Goal: Task Accomplishment & Management: Use online tool/utility

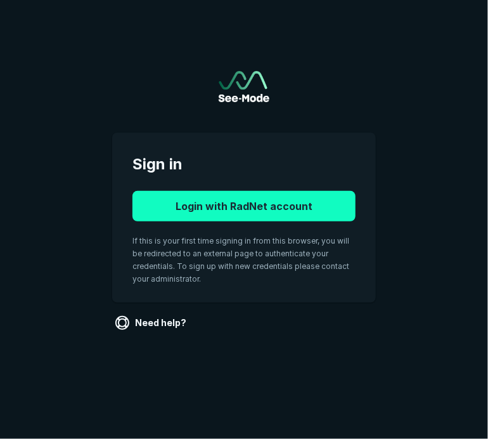
click at [228, 208] on button "Login with RadNet account" at bounding box center [243, 206] width 223 height 30
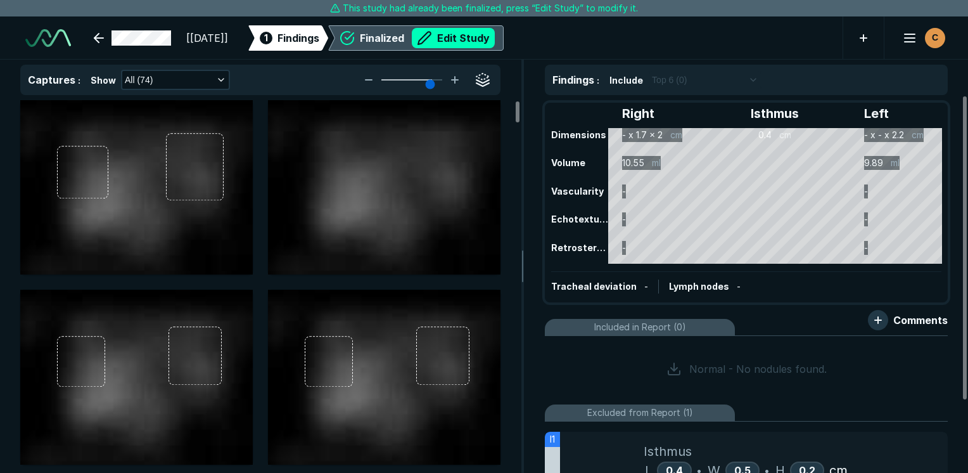
scroll to position [3462, 5986]
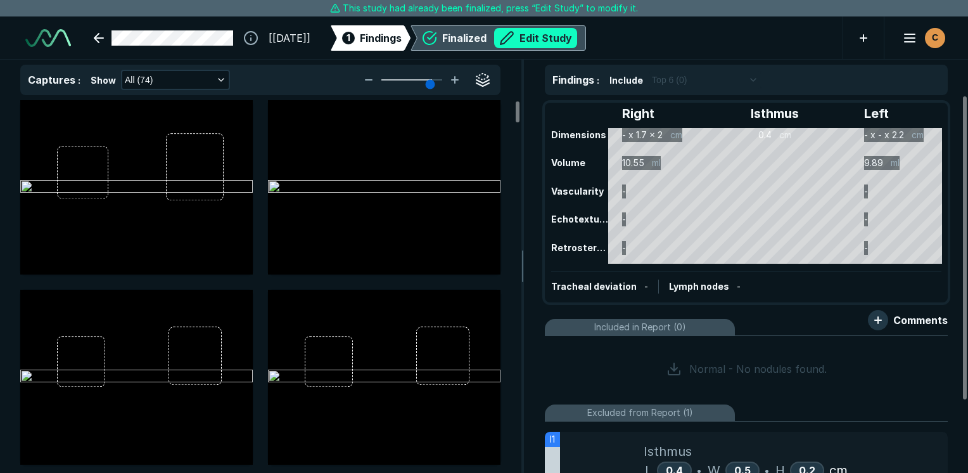
click at [487, 39] on div "Finalized Edit Study" at bounding box center [509, 38] width 135 height 20
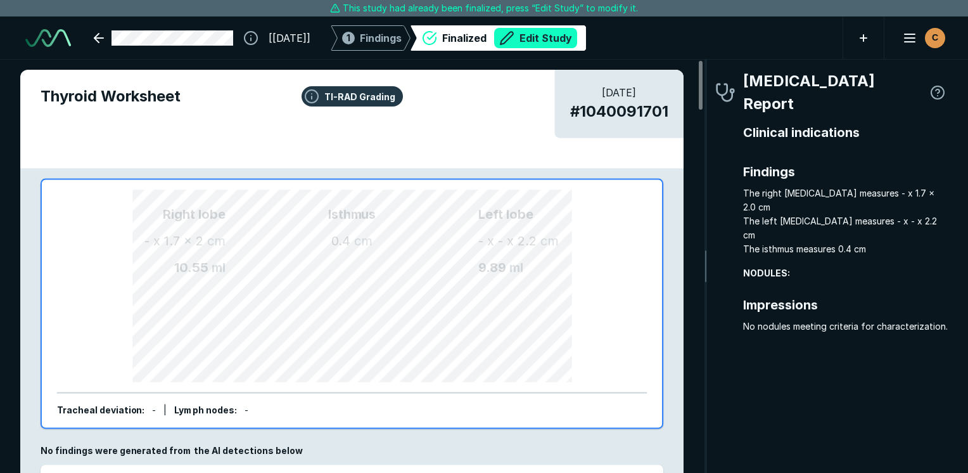
scroll to position [3417, 2655]
click at [402, 27] on div "1 Findings" at bounding box center [371, 37] width 62 height 25
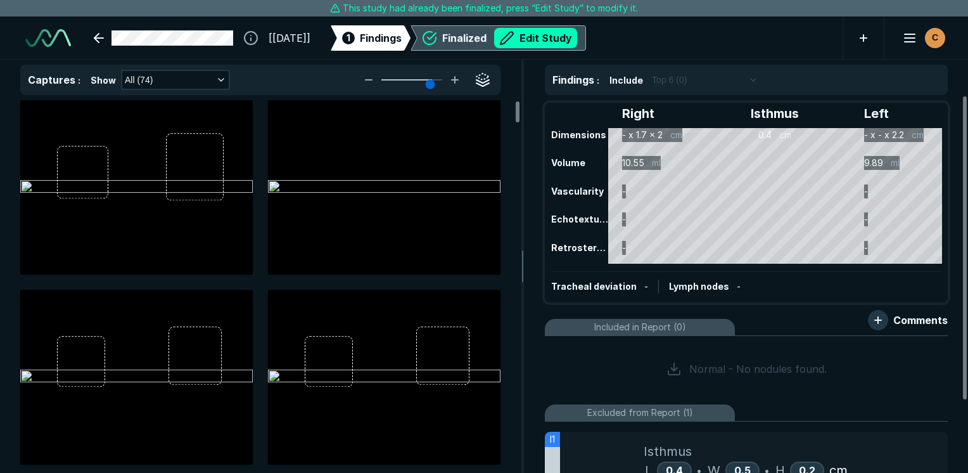
scroll to position [3268, 3423]
click at [487, 35] on icon at bounding box center [581, 37] width 9 height 25
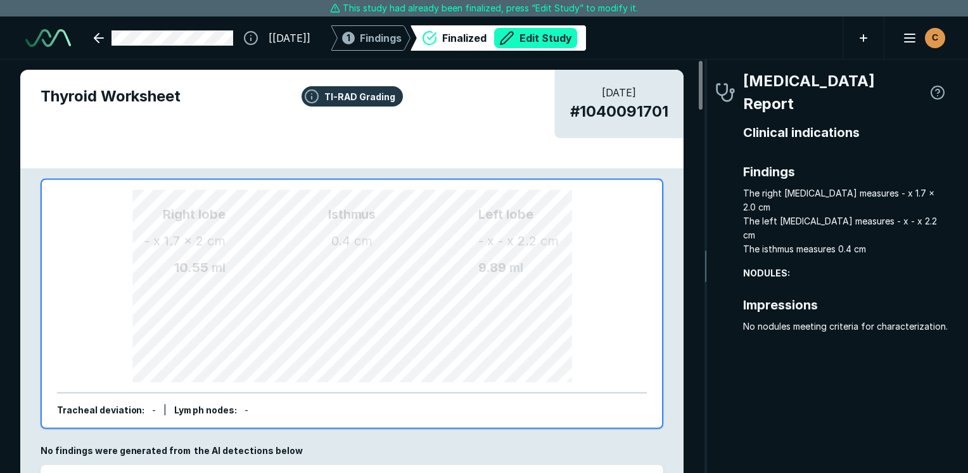
scroll to position [3417, 2655]
click at [402, 27] on div "1 Findings" at bounding box center [371, 37] width 62 height 25
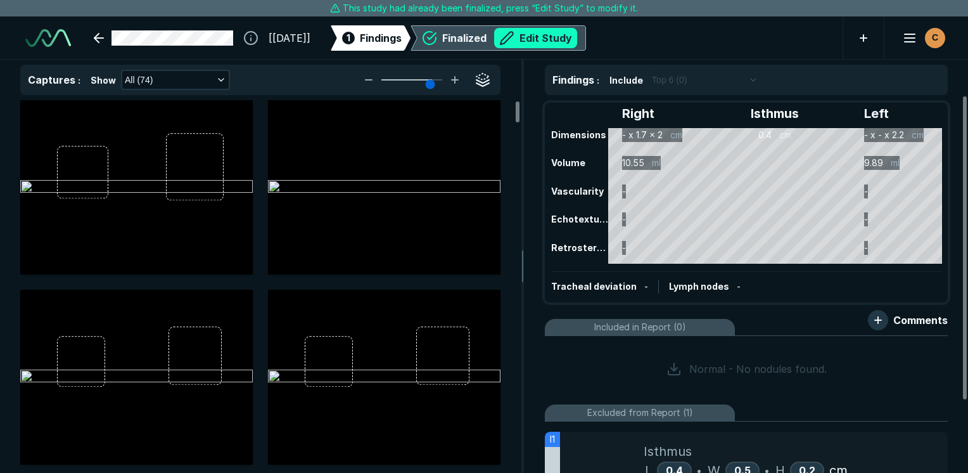
scroll to position [2489, 3433]
click at [487, 32] on button "Edit Study" at bounding box center [535, 38] width 83 height 20
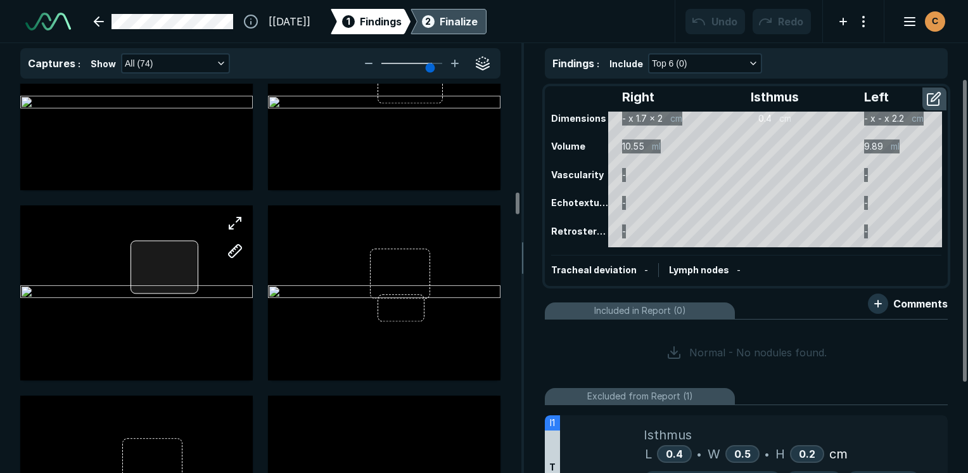
scroll to position [1901, 0]
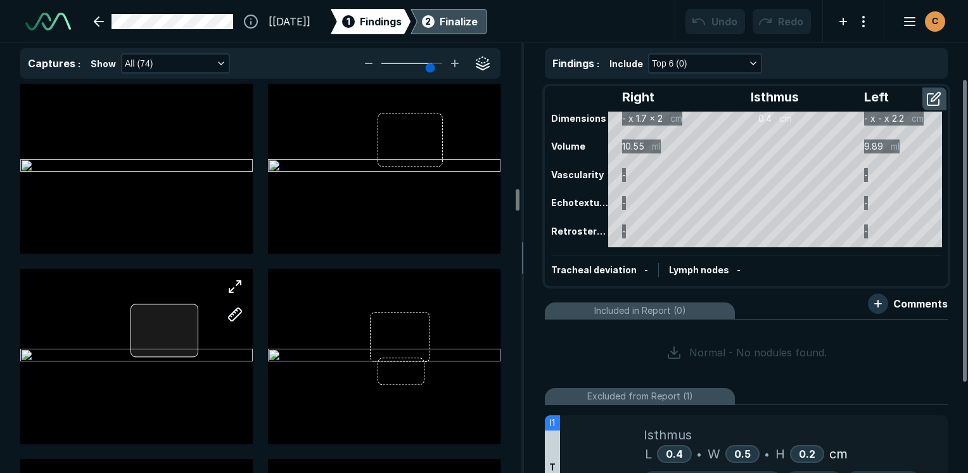
click at [157, 317] on div at bounding box center [136, 356] width 233 height 174
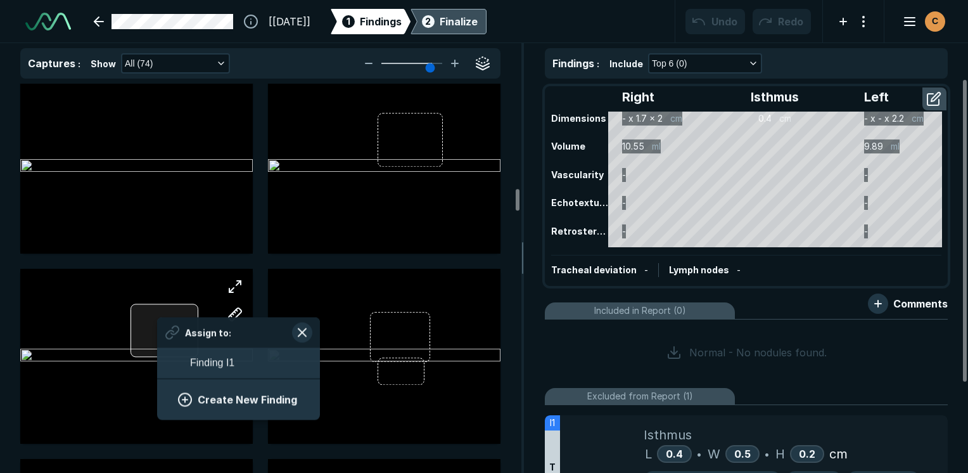
scroll to position [1738, 2350]
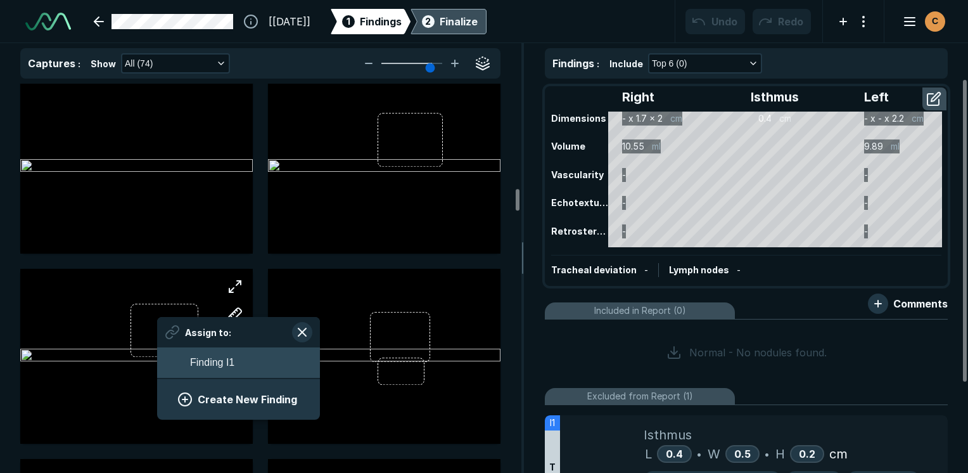
click at [209, 369] on span "Finding I1" at bounding box center [212, 362] width 44 height 15
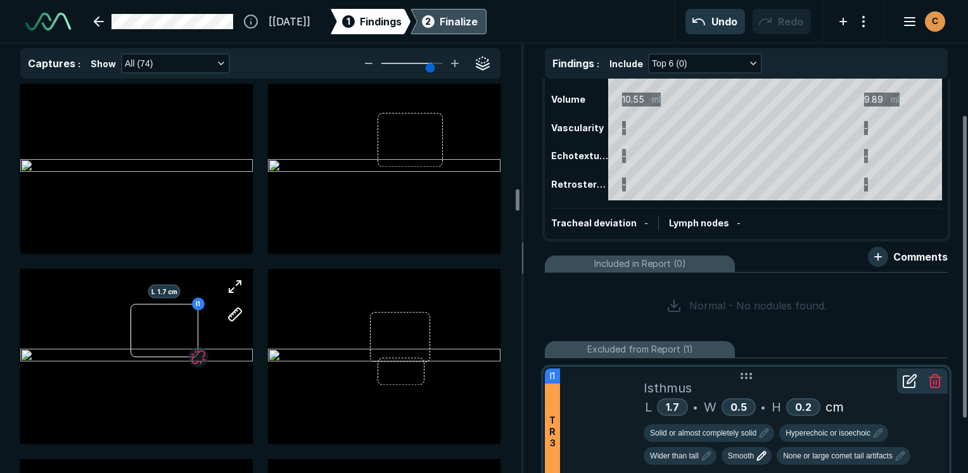
scroll to position [117, 0]
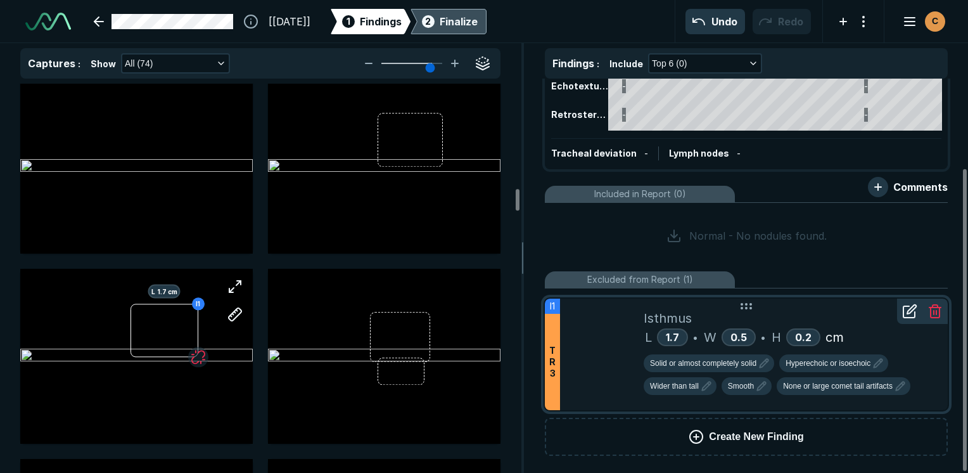
click at [487, 305] on icon at bounding box center [935, 311] width 15 height 15
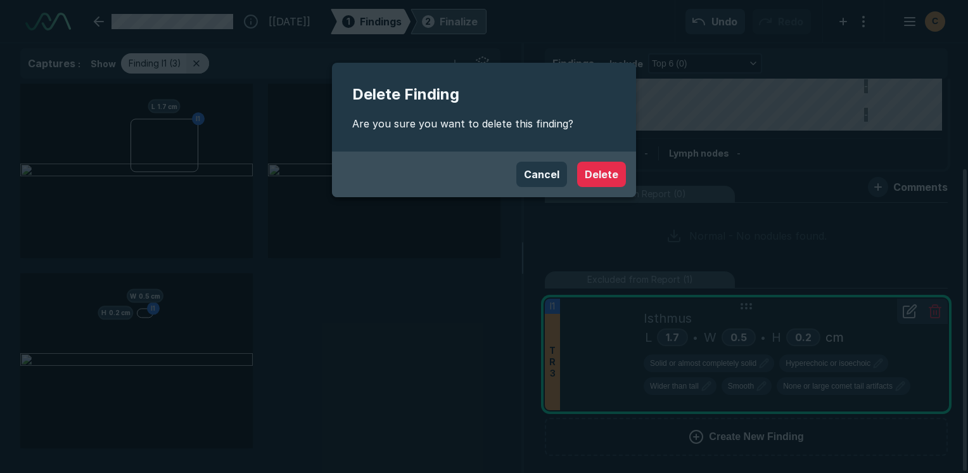
scroll to position [3242, 3771]
drag, startPoint x: 611, startPoint y: 177, endPoint x: 606, endPoint y: 181, distance: 6.7
click at [487, 176] on button "Delete" at bounding box center [601, 174] width 49 height 25
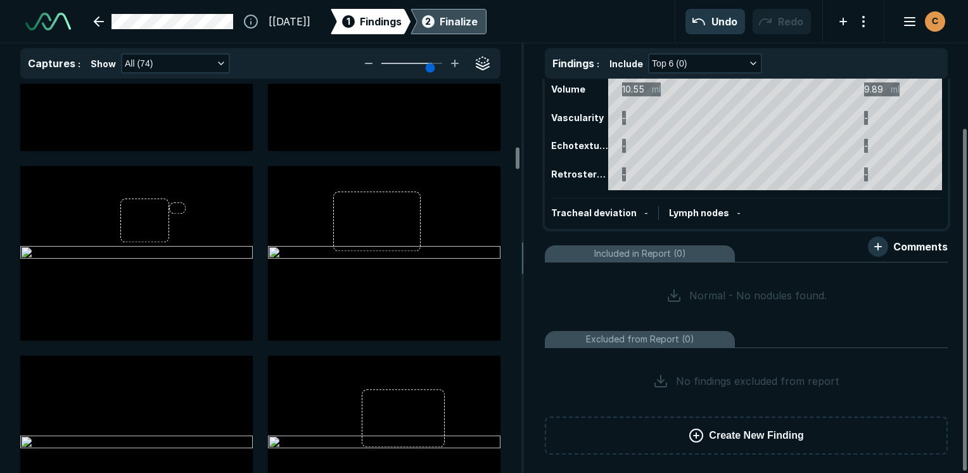
scroll to position [0, 0]
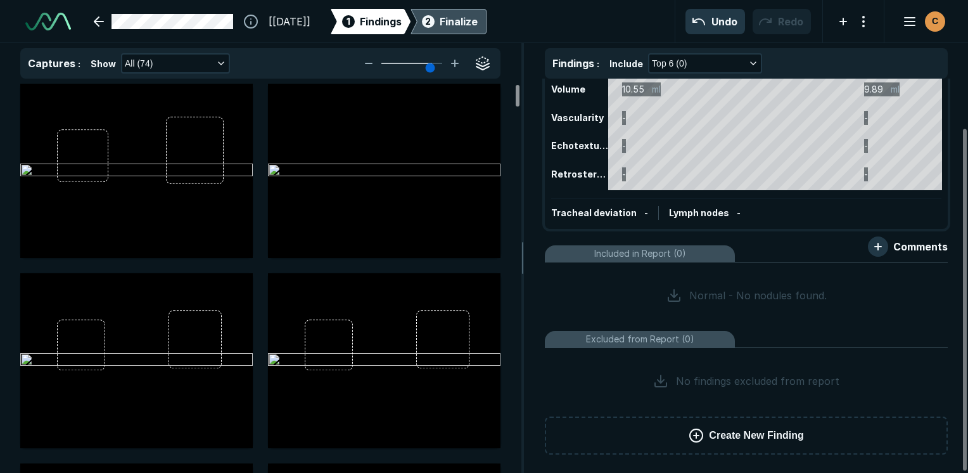
drag, startPoint x: 514, startPoint y: 156, endPoint x: 536, endPoint y: 71, distance: 87.6
click at [487, 85] on div at bounding box center [518, 96] width 4 height 22
click at [487, 71] on div "Findings : Include Top 6 (0)" at bounding box center [747, 60] width 444 height 35
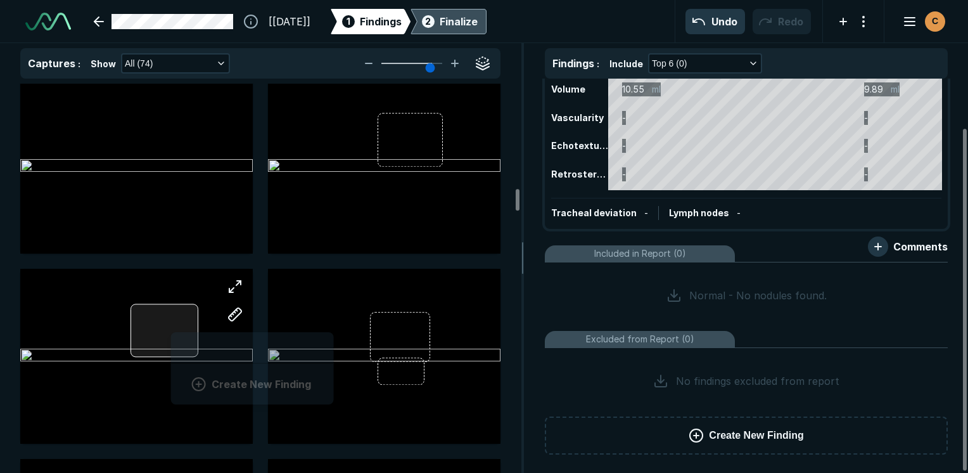
click at [171, 327] on div "Create New Finding" at bounding box center [136, 356] width 233 height 174
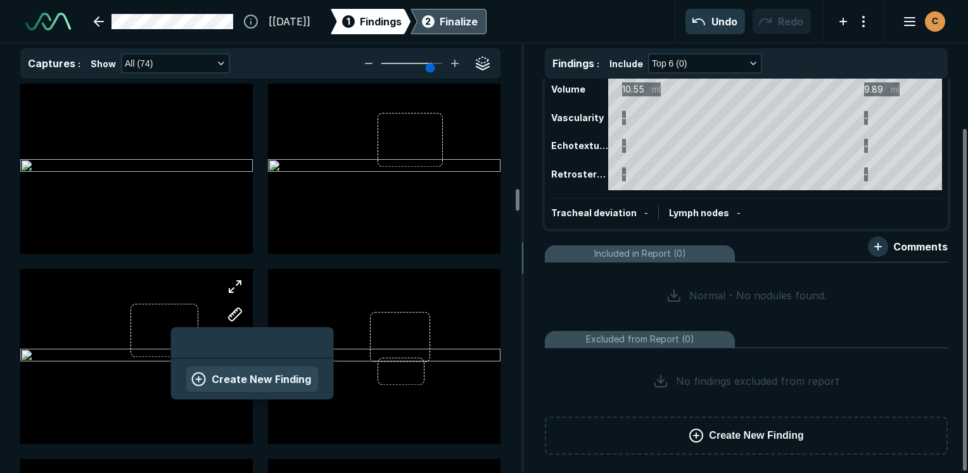
click at [301, 384] on button "Create New Finding" at bounding box center [252, 378] width 132 height 25
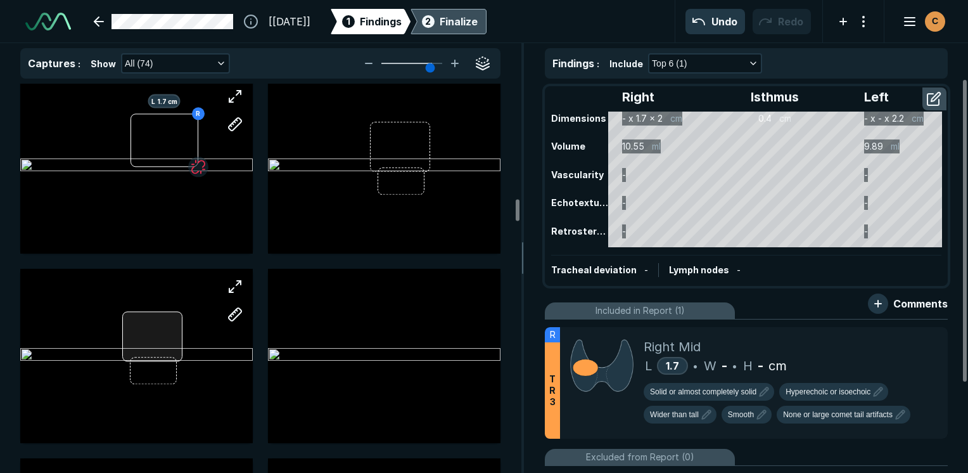
click at [151, 331] on div at bounding box center [136, 356] width 233 height 174
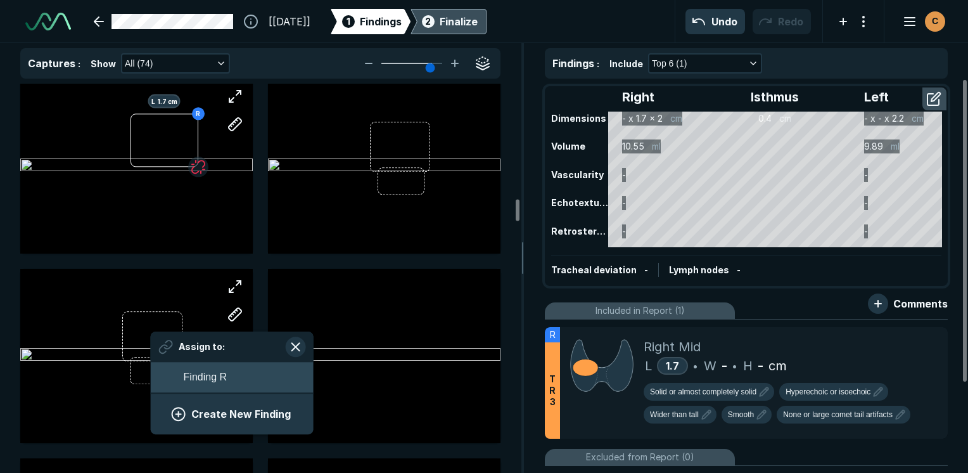
click at [250, 376] on button "Finding R" at bounding box center [232, 377] width 163 height 30
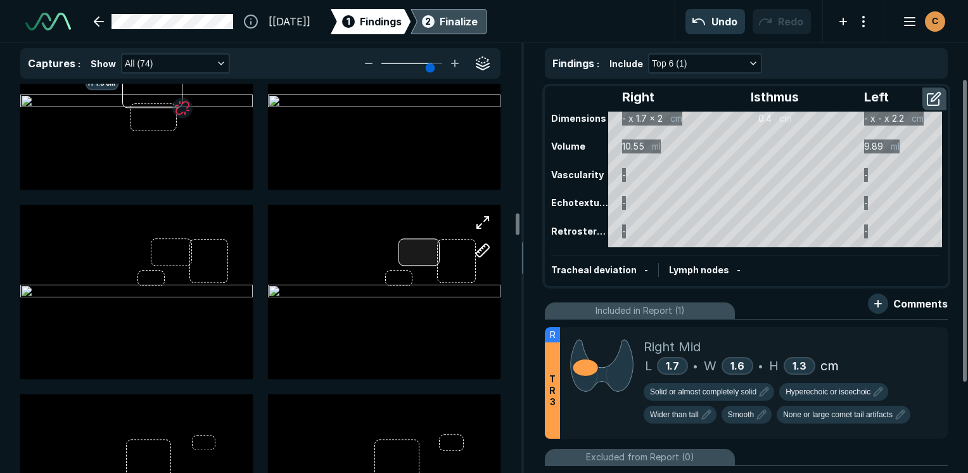
click at [404, 260] on div at bounding box center [420, 252] width 42 height 28
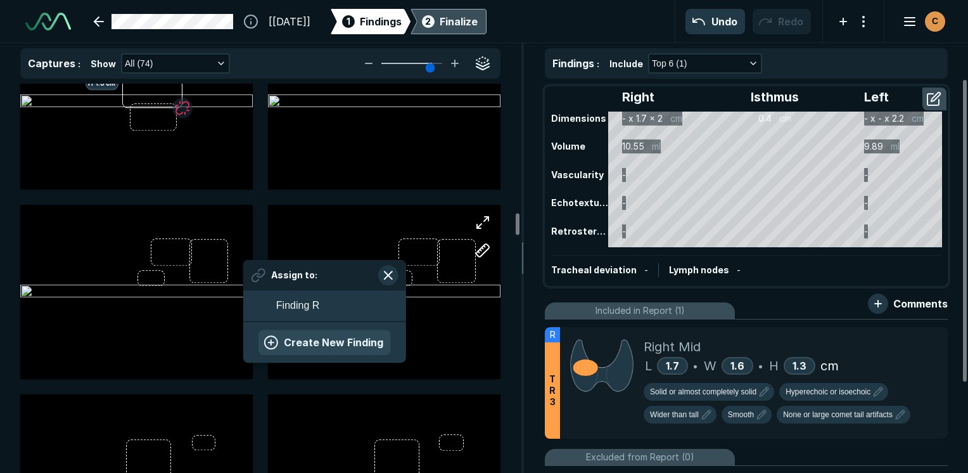
click at [325, 341] on button "Create New Finding" at bounding box center [325, 342] width 132 height 25
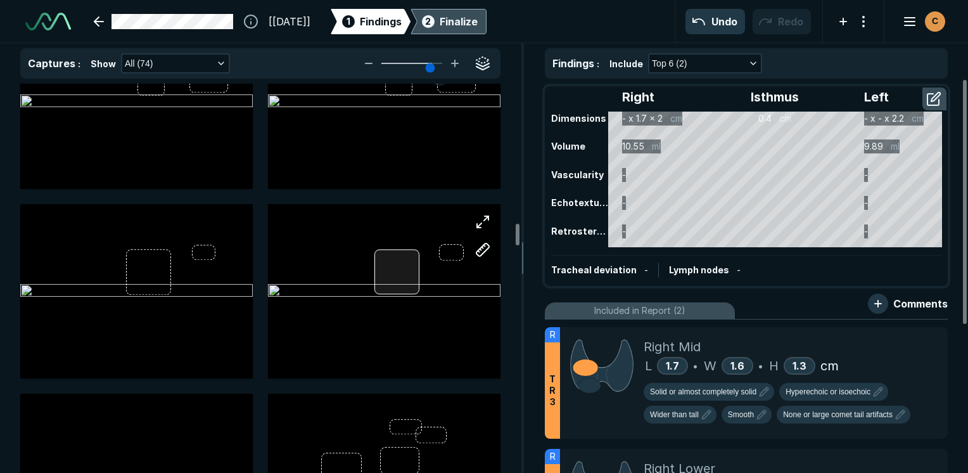
click at [395, 271] on div at bounding box center [398, 272] width 46 height 46
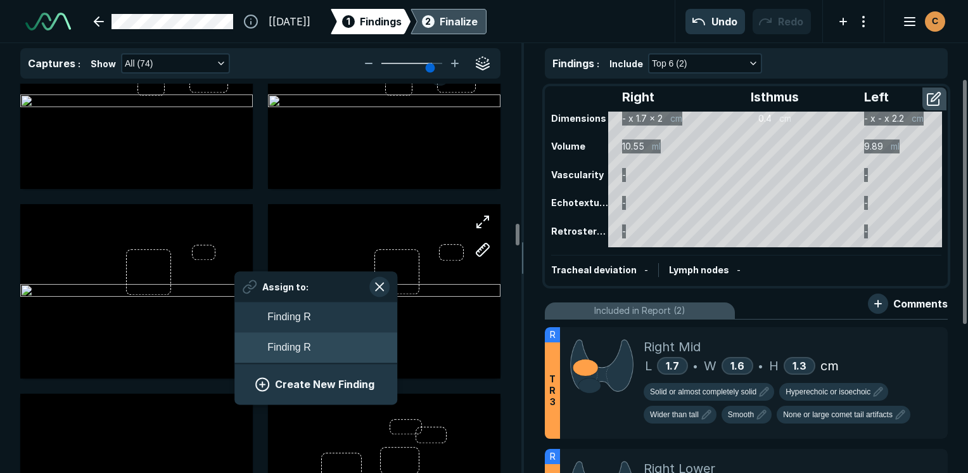
click at [307, 351] on span "Finding R" at bounding box center [288, 347] width 43 height 15
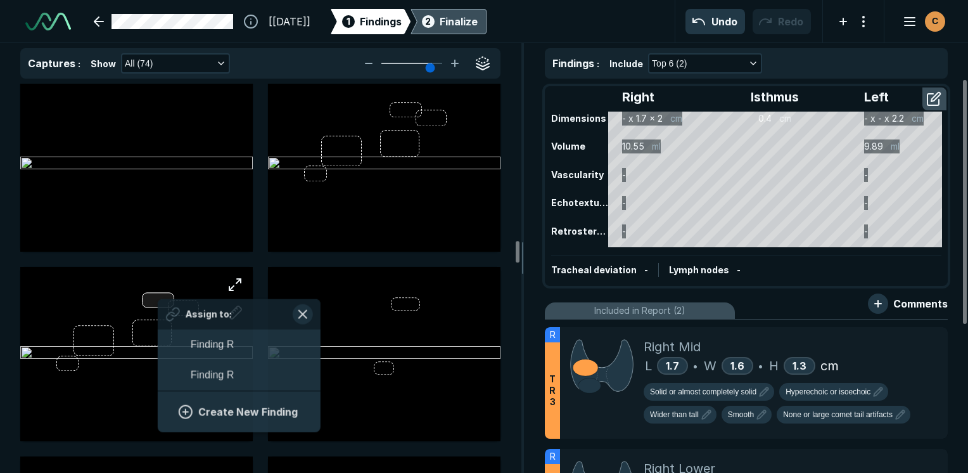
click at [158, 298] on div "Assign to: Finding R Finding R Create New Finding" at bounding box center [136, 354] width 233 height 174
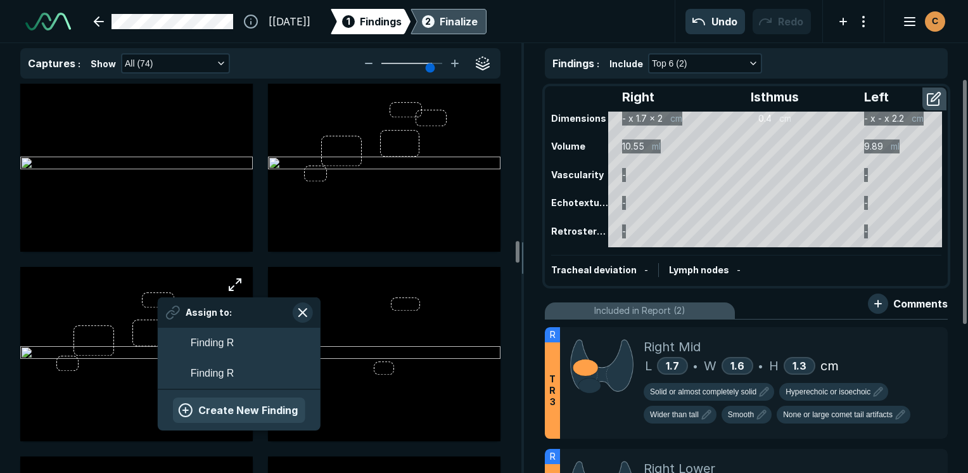
click at [221, 400] on button "Create New Finding" at bounding box center [239, 409] width 132 height 25
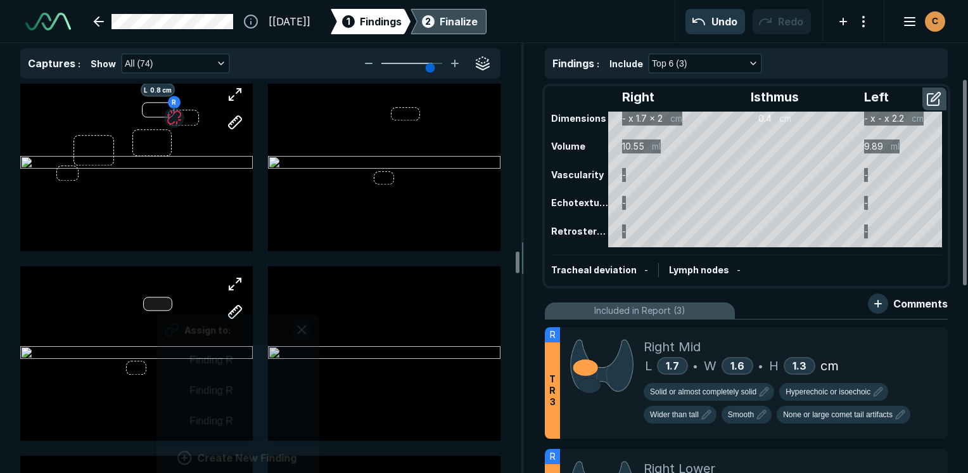
click at [157, 300] on div "Assign to: Finding R Finding R Finding R Create New Finding" at bounding box center [136, 353] width 233 height 174
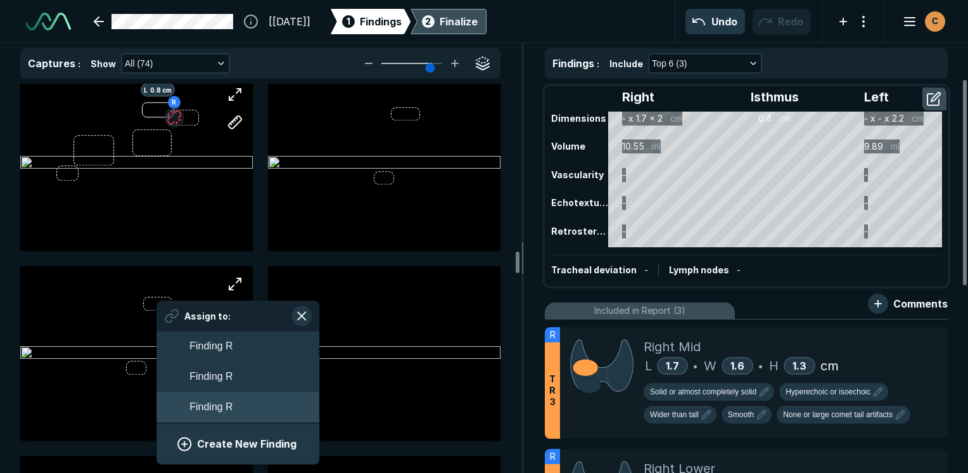
click at [231, 415] on button "Finding R" at bounding box center [238, 407] width 163 height 30
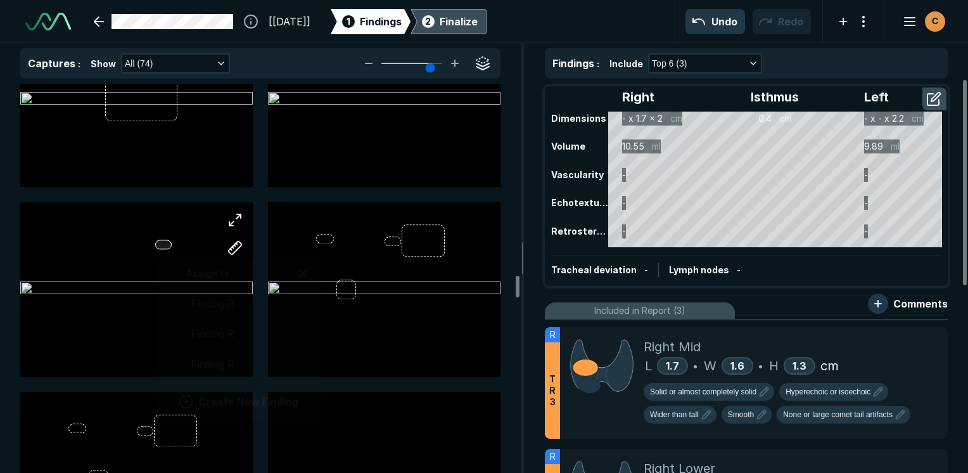
click at [159, 243] on div "Assign to: Finding R Finding R Finding R Create New Finding" at bounding box center [136, 289] width 233 height 174
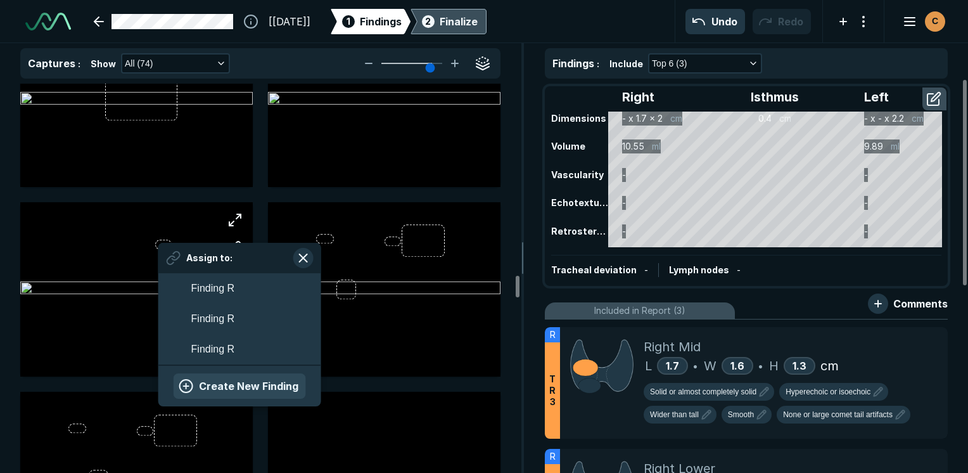
click at [250, 380] on button "Create New Finding" at bounding box center [240, 385] width 132 height 25
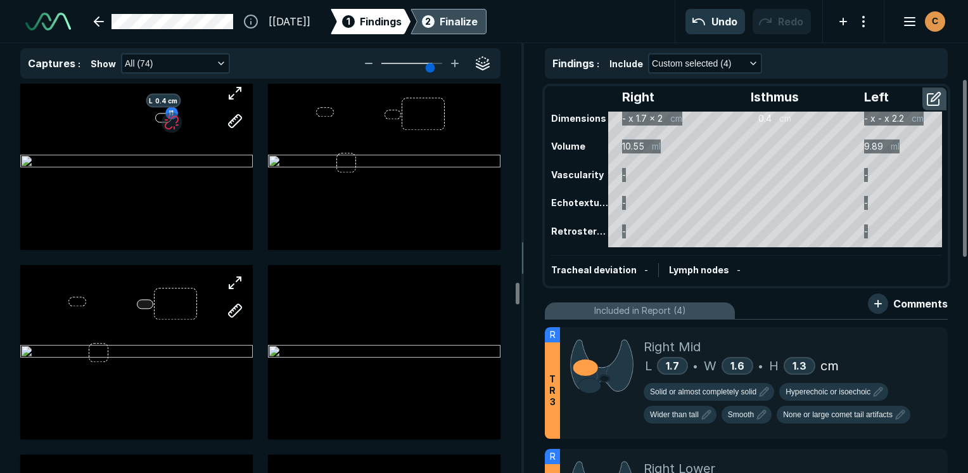
click at [146, 308] on div at bounding box center [136, 352] width 233 height 174
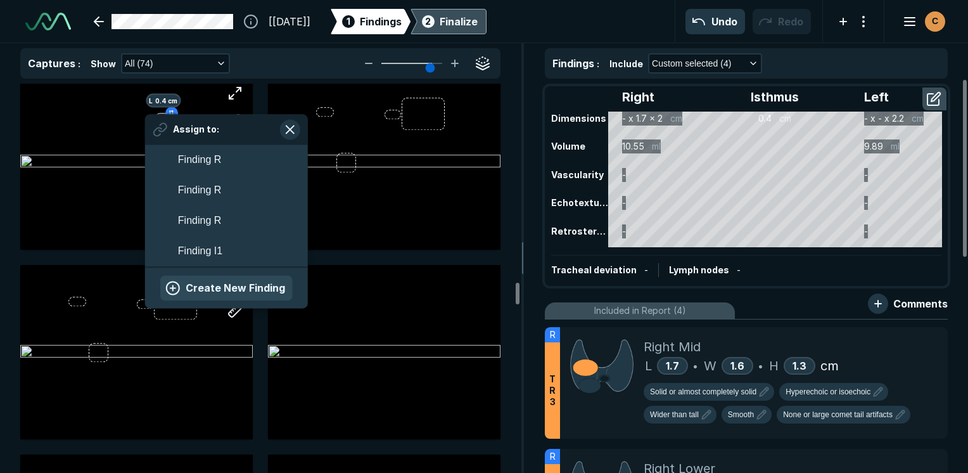
click at [181, 289] on button "Create New Finding" at bounding box center [226, 287] width 132 height 25
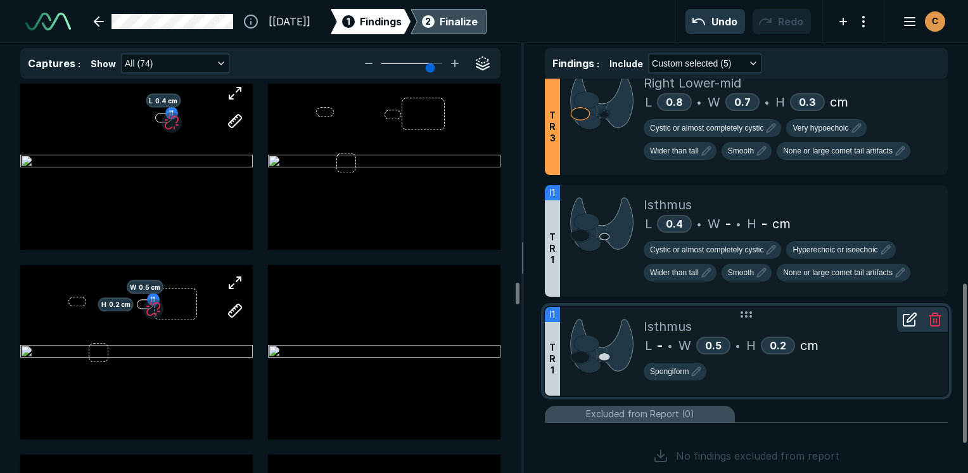
click at [487, 319] on line at bounding box center [937, 321] width 0 height 4
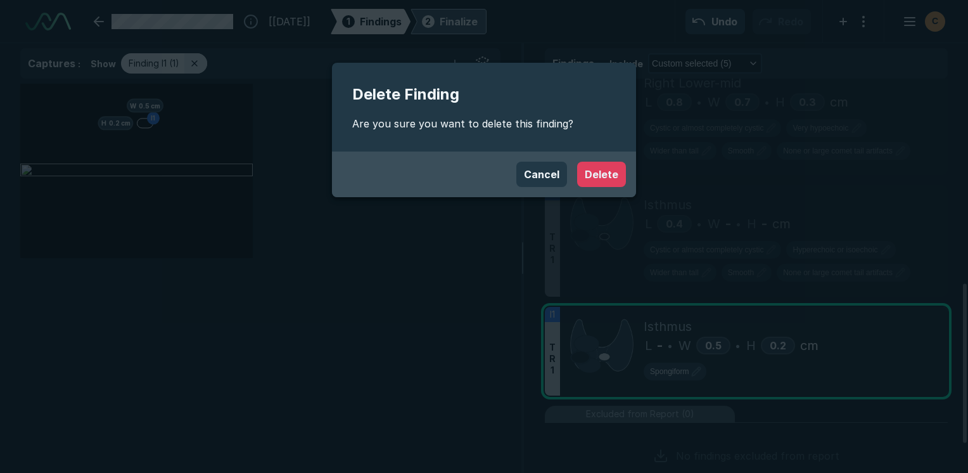
click at [487, 165] on button "Delete" at bounding box center [601, 174] width 49 height 25
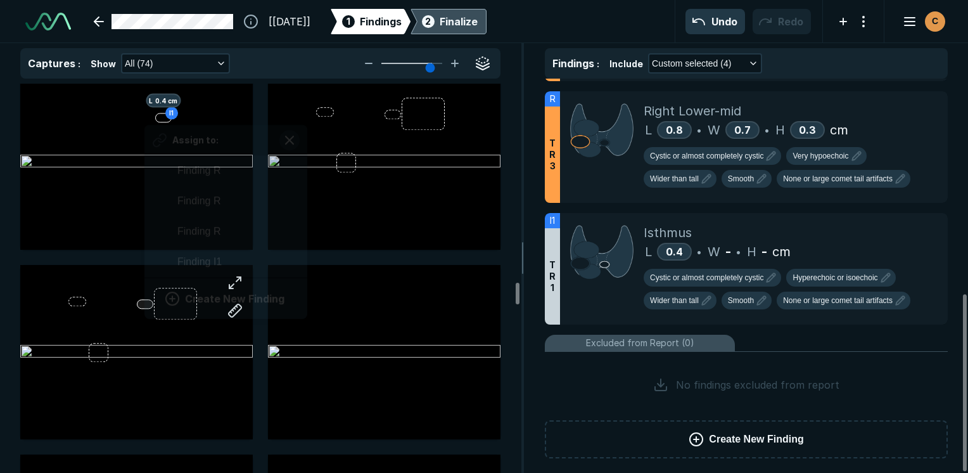
click at [145, 302] on div "Assign to: Finding R Finding R Finding R Finding I1 Create New Finding" at bounding box center [136, 352] width 233 height 174
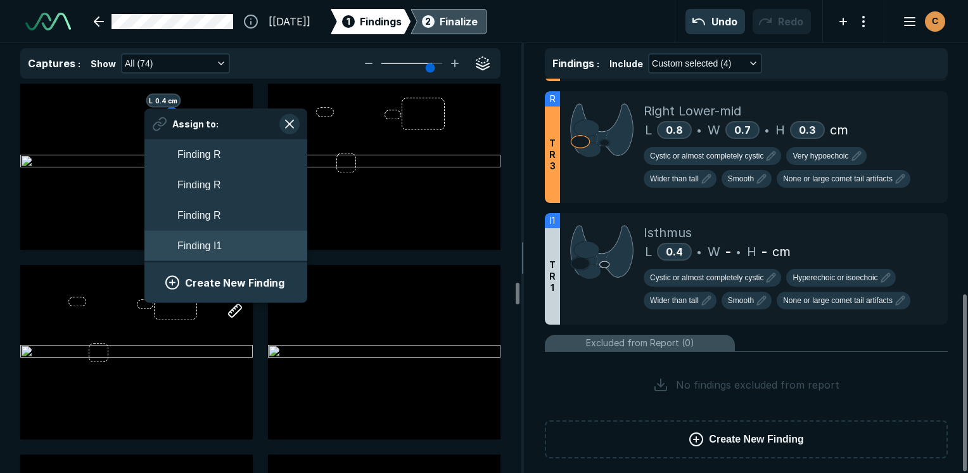
click at [212, 243] on span "Finding I1" at bounding box center [199, 245] width 44 height 15
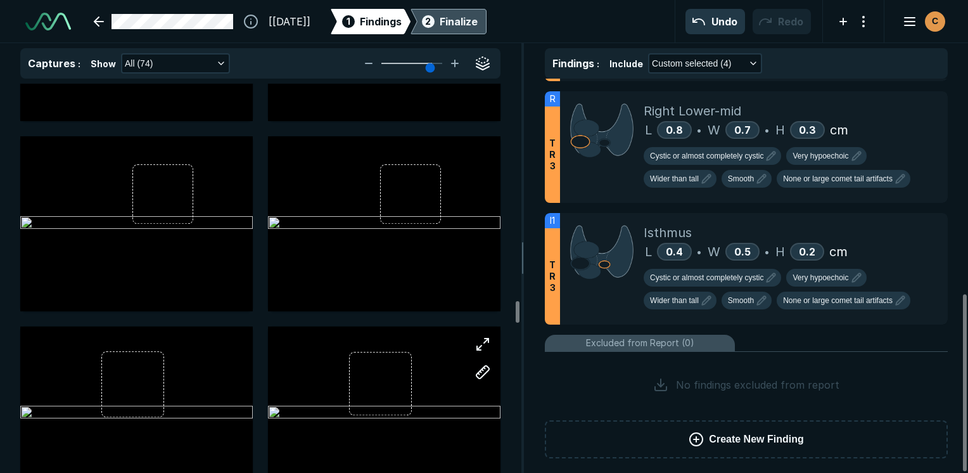
scroll to position [3930, 0]
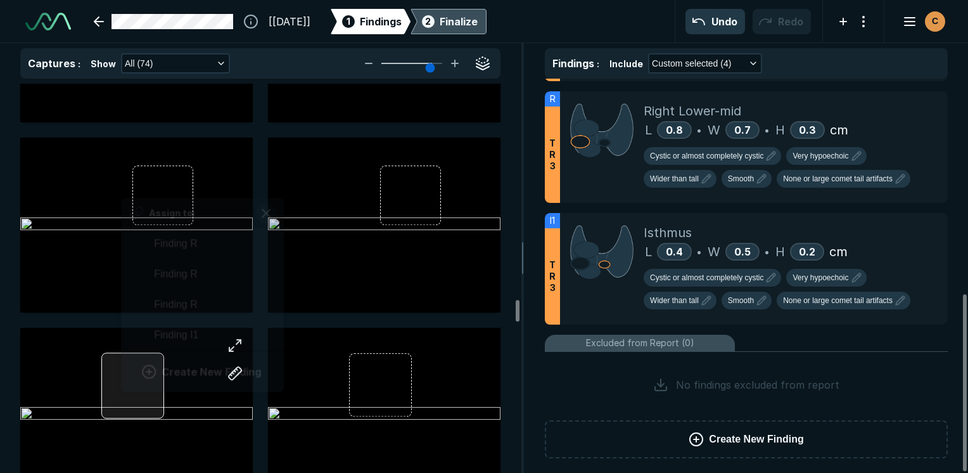
click at [122, 375] on div "Assign to: Finding R Finding R Finding R Finding I1 Create New Finding" at bounding box center [136, 415] width 233 height 174
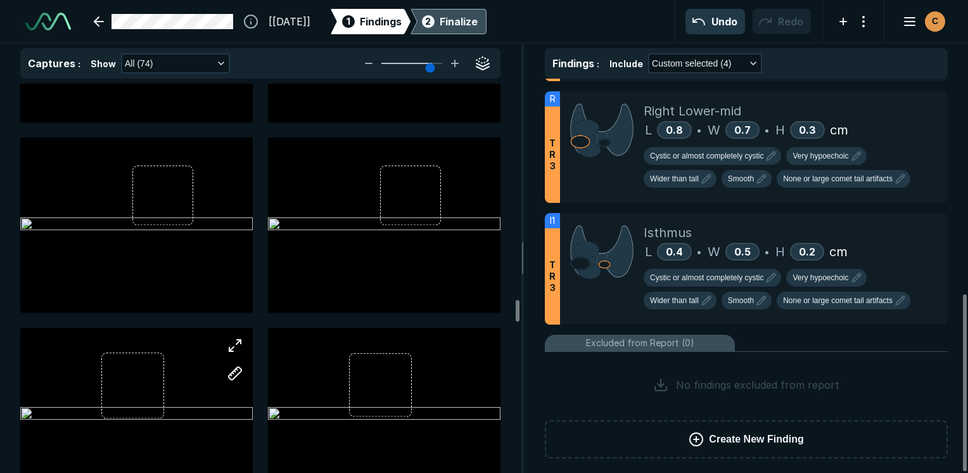
click at [207, 402] on div at bounding box center [136, 415] width 233 height 174
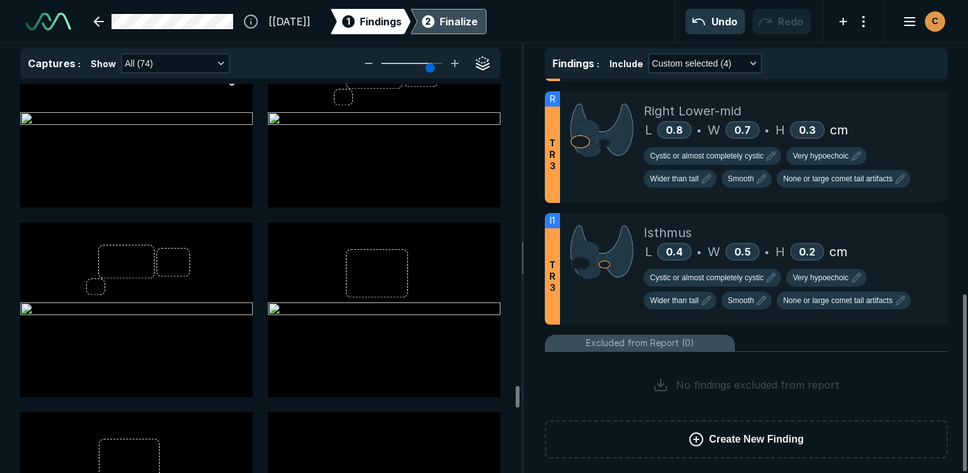
scroll to position [5577, 0]
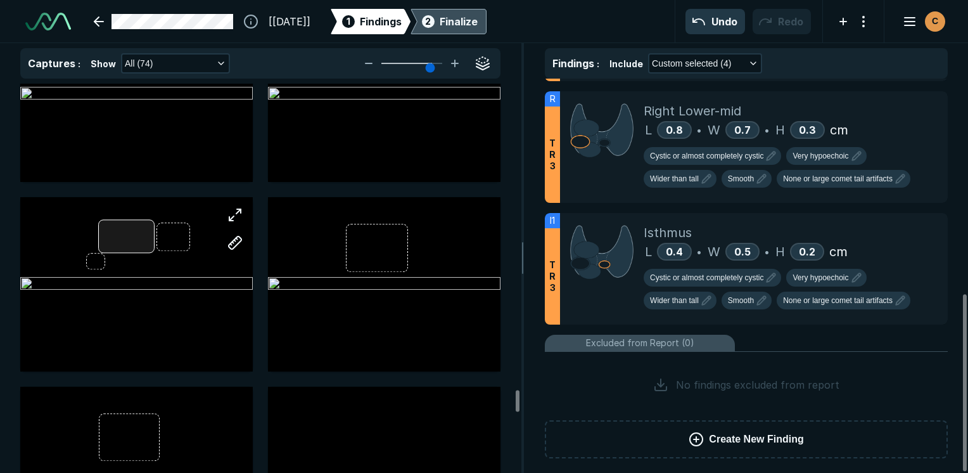
click at [119, 232] on div at bounding box center [136, 284] width 233 height 174
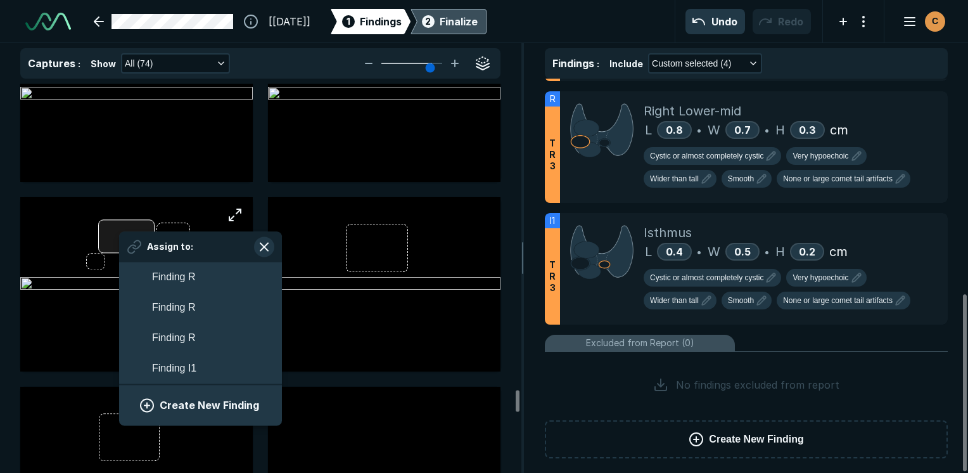
scroll to position [2149, 2350]
click at [212, 399] on button "Create New Finding" at bounding box center [200, 405] width 132 height 25
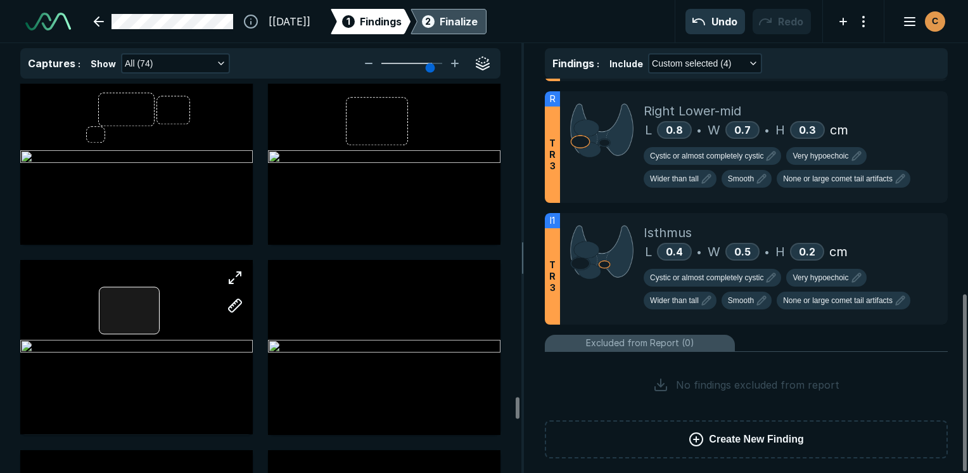
scroll to position [507, 0]
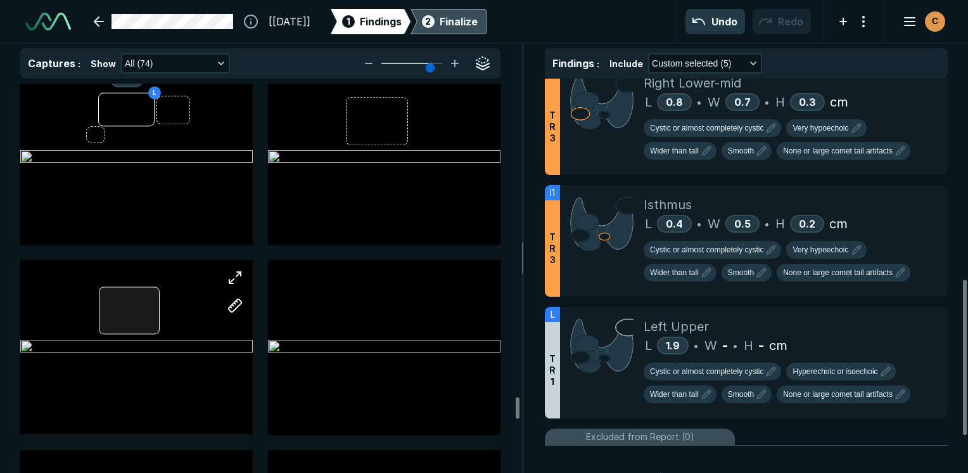
click at [114, 311] on div at bounding box center [136, 347] width 233 height 174
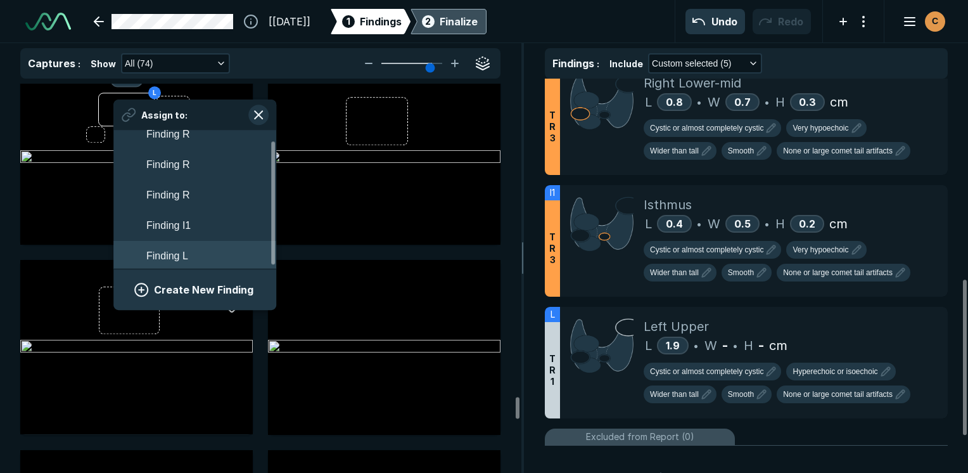
scroll to position [13, 0]
click at [198, 252] on button "Finding L" at bounding box center [194, 253] width 163 height 30
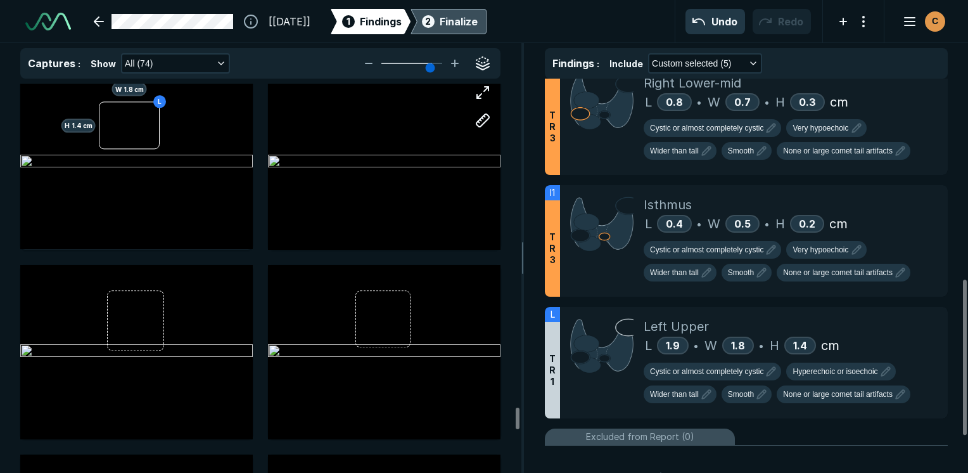
scroll to position [5894, 0]
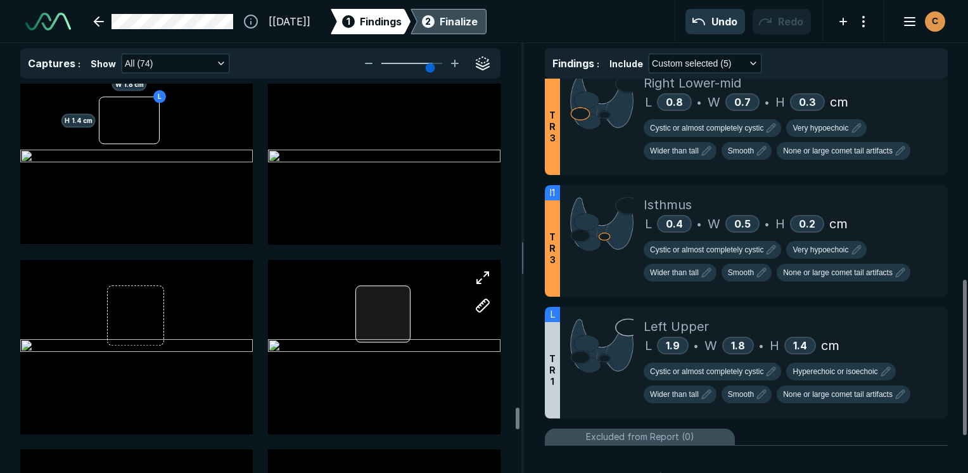
click at [394, 314] on div at bounding box center [383, 313] width 55 height 57
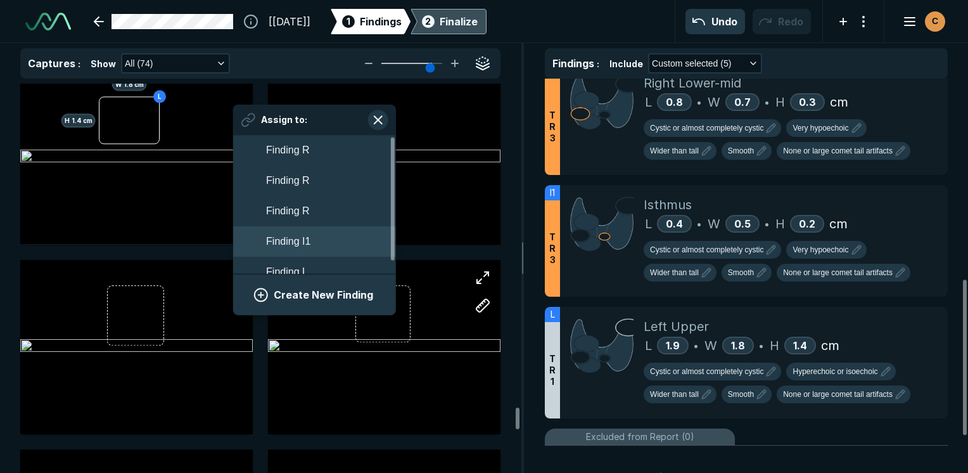
scroll to position [13, 0]
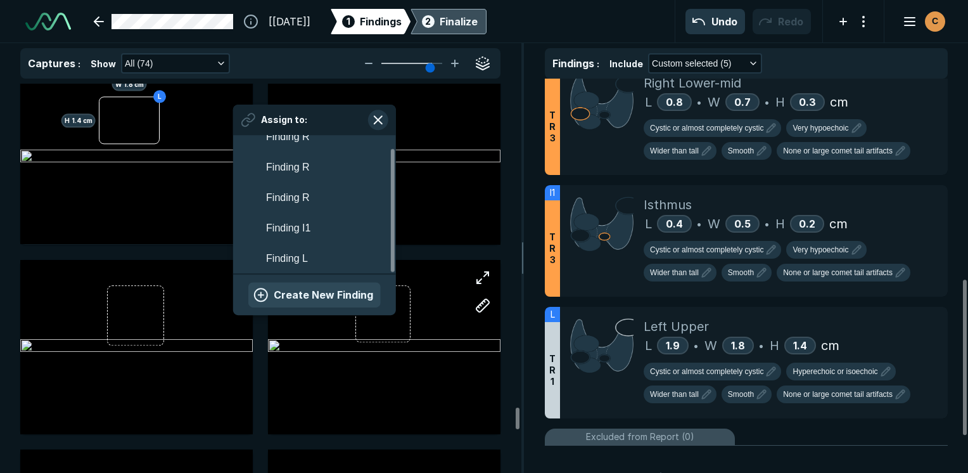
click at [314, 298] on button "Create New Finding" at bounding box center [314, 294] width 132 height 25
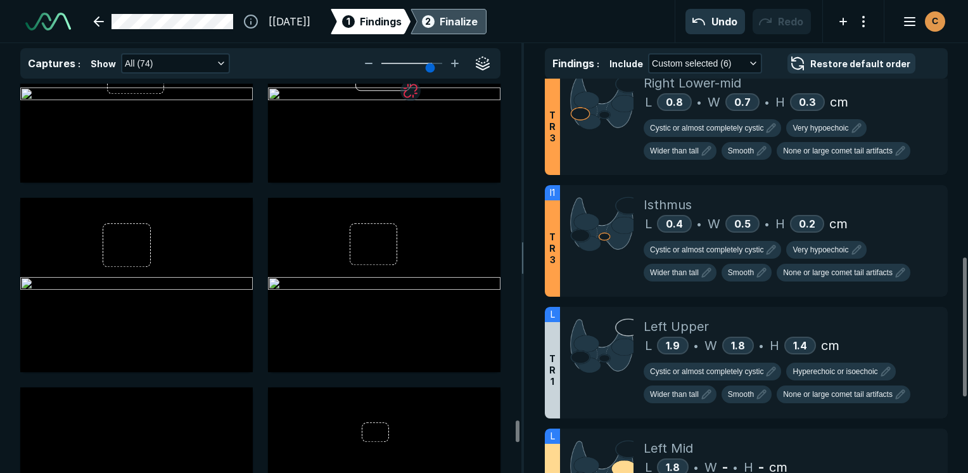
scroll to position [6148, 0]
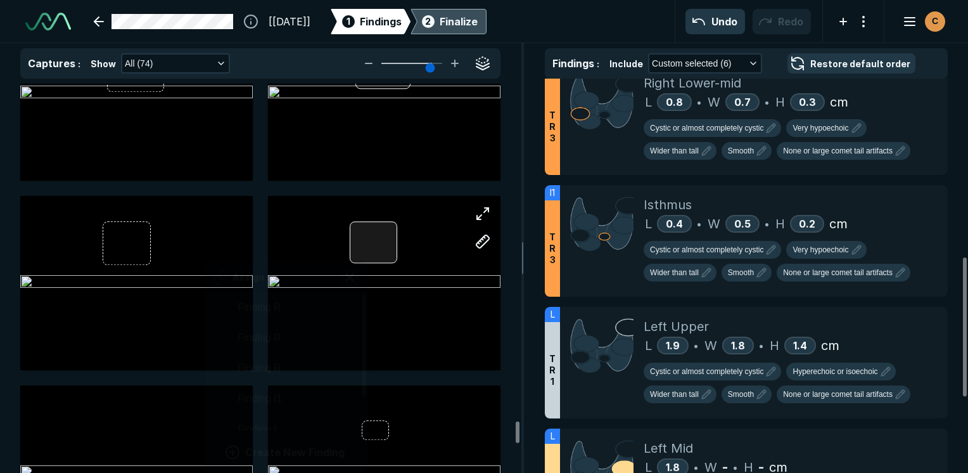
click at [365, 242] on div at bounding box center [374, 242] width 48 height 42
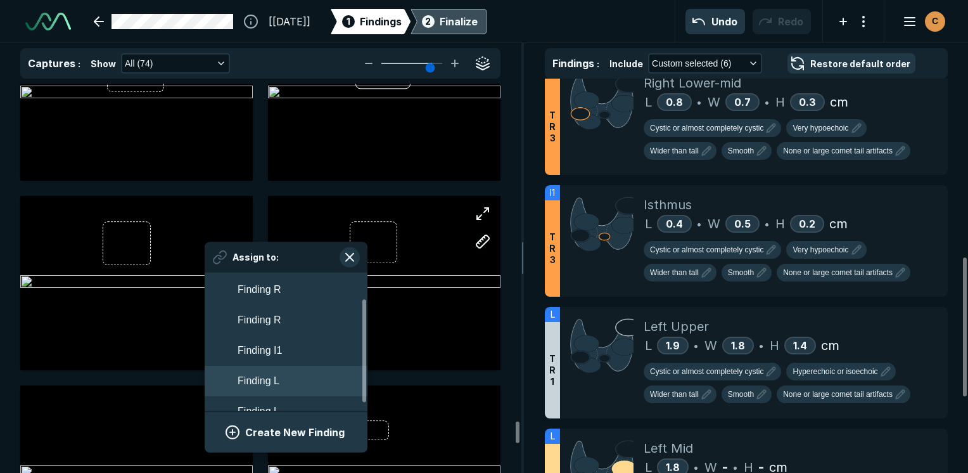
scroll to position [44, 0]
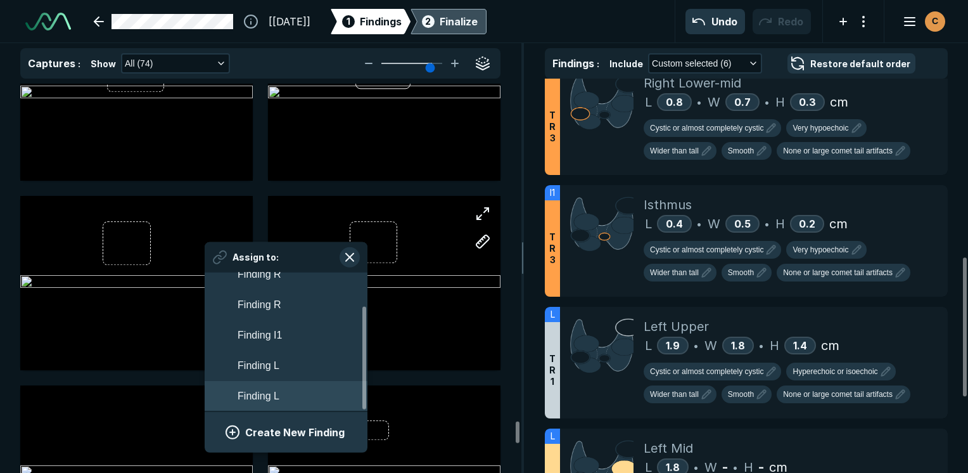
click at [297, 393] on button "Finding L" at bounding box center [286, 396] width 163 height 30
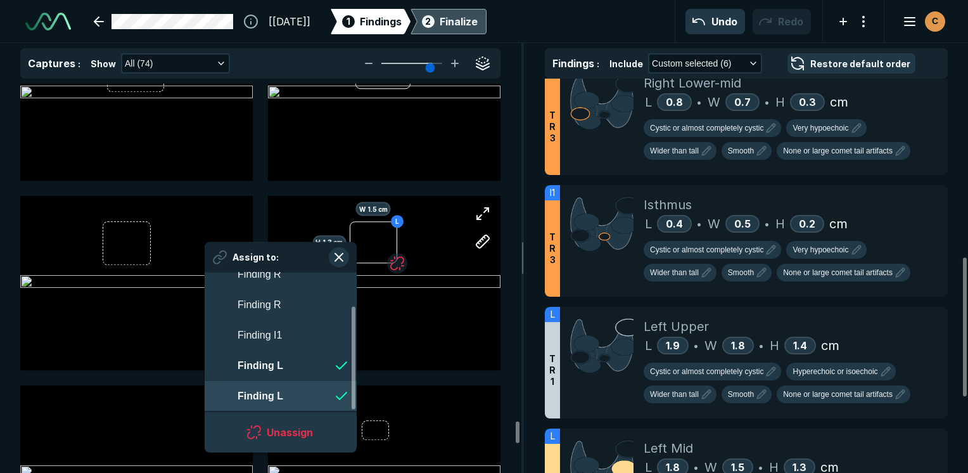
scroll to position [2223, 2313]
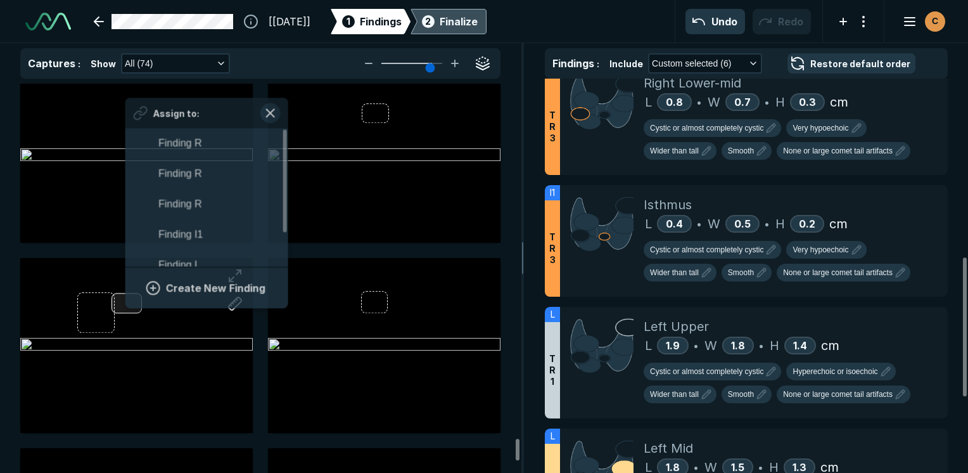
click at [125, 304] on div "Assign to: Finding R Finding R Finding R Finding I1 Finding L Finding L Create …" at bounding box center [136, 345] width 233 height 174
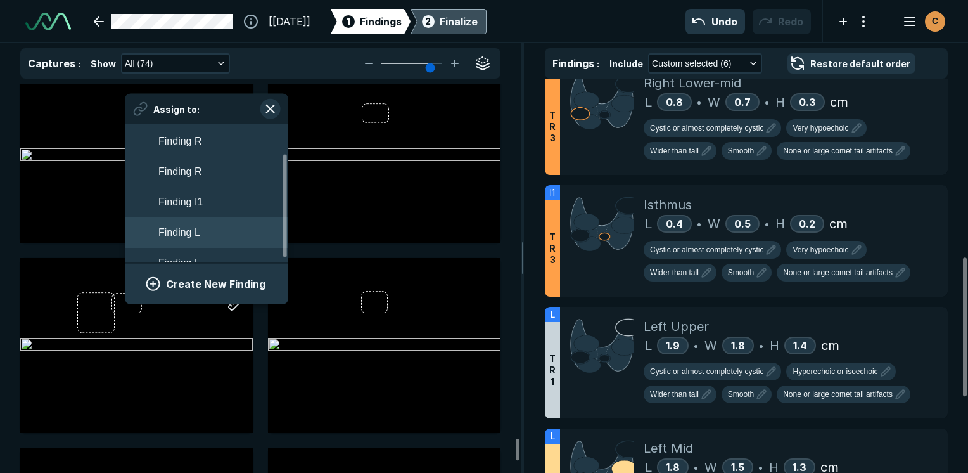
scroll to position [44, 0]
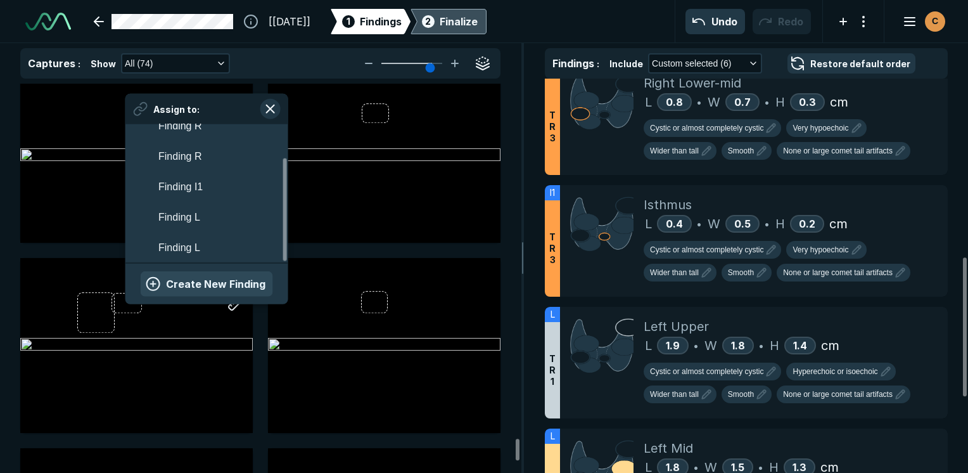
click at [212, 273] on button "Create New Finding" at bounding box center [207, 283] width 132 height 25
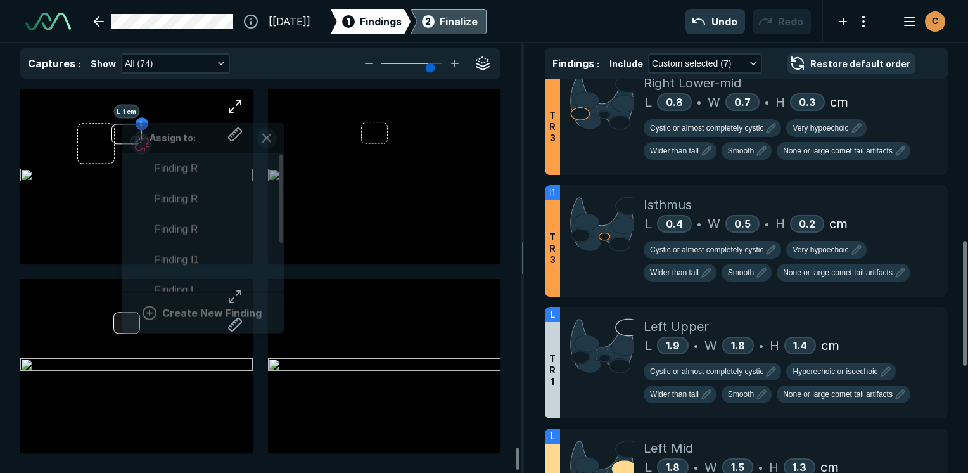
click at [122, 321] on div "Assign to: Finding R Finding R Finding R Finding I1 Finding L Finding L Finding…" at bounding box center [136, 366] width 233 height 174
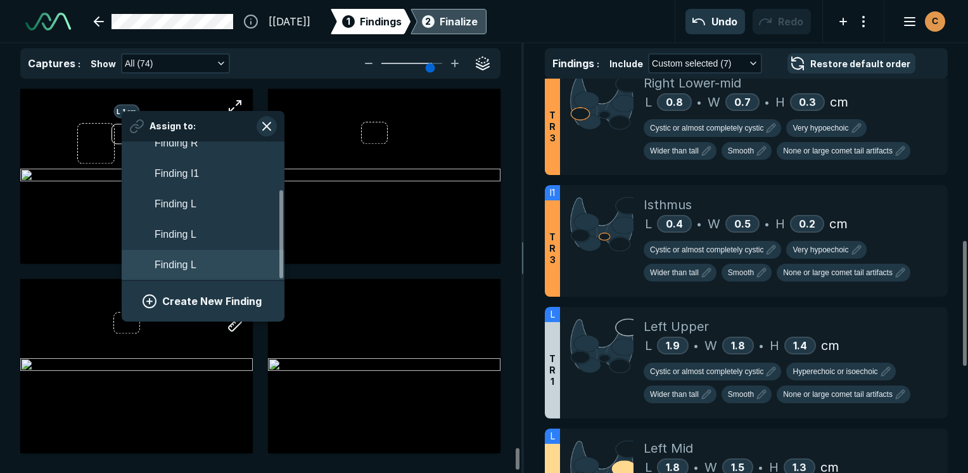
click at [219, 269] on button "Finding L" at bounding box center [203, 265] width 163 height 30
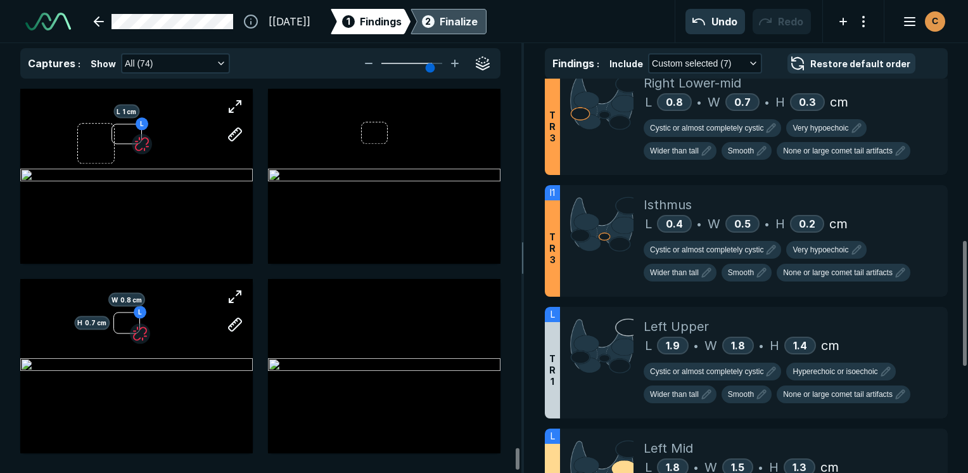
click at [431, 20] on span "2" at bounding box center [428, 21] width 6 height 13
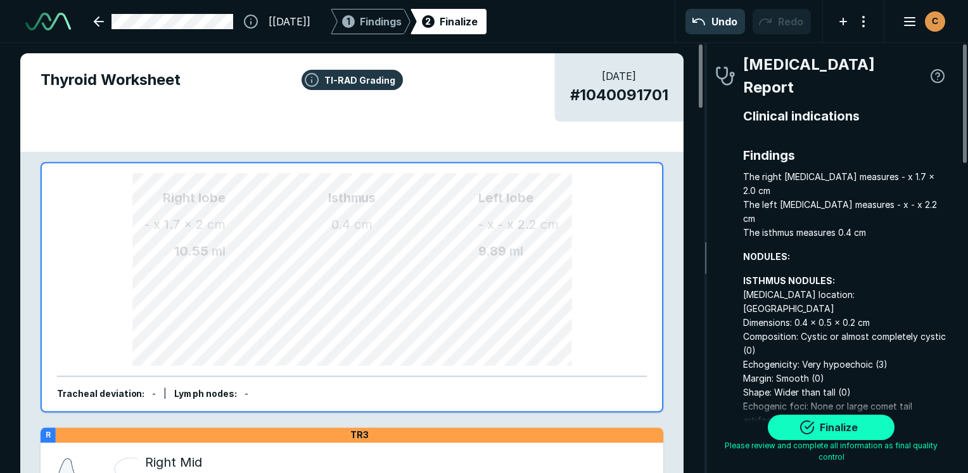
click at [487, 435] on button "Finalize" at bounding box center [831, 427] width 127 height 25
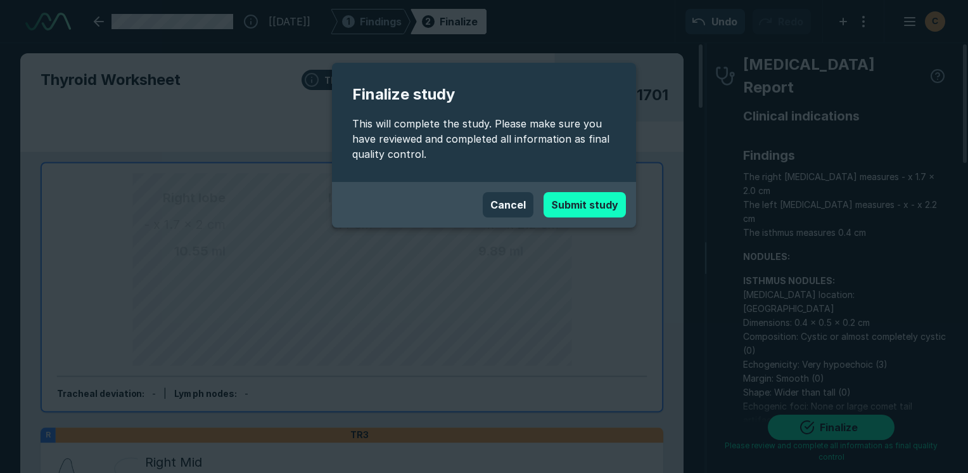
click at [487, 210] on button "Submit study" at bounding box center [585, 204] width 82 height 25
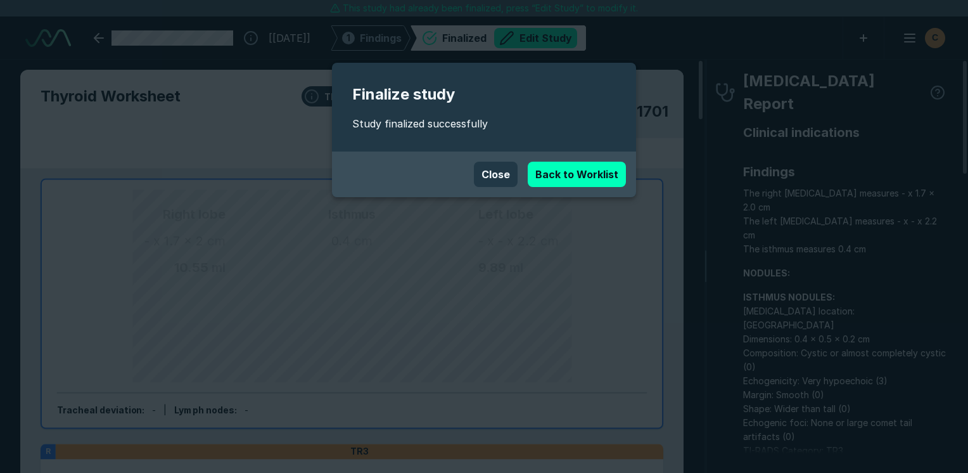
drag, startPoint x: 163, startPoint y: 74, endPoint x: 170, endPoint y: 74, distance: 7.0
click at [170, 74] on div "Finalize study Study finalized successfully Close Back to Worklist" at bounding box center [484, 236] width 968 height 473
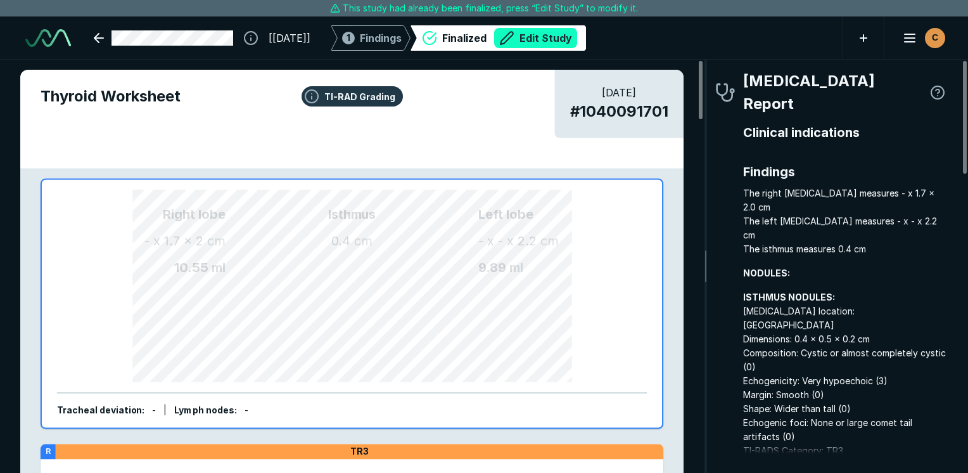
click at [487, 32] on button "Edit Study" at bounding box center [535, 38] width 83 height 20
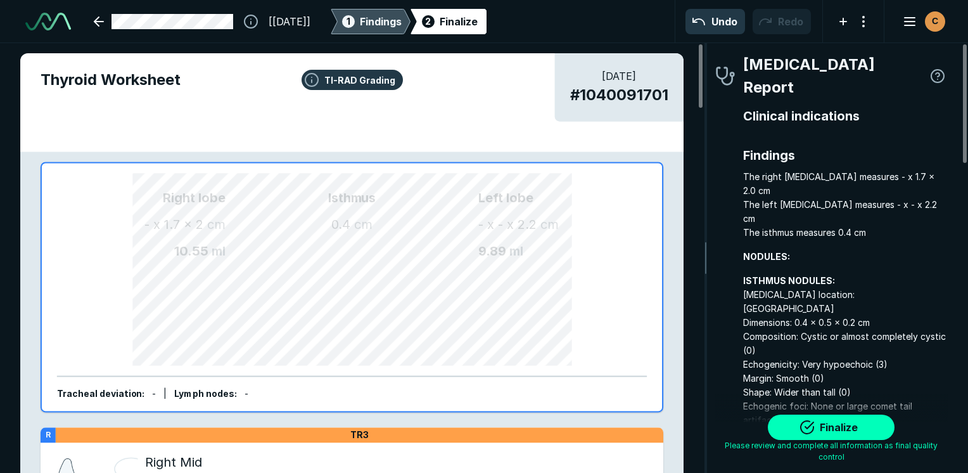
click at [402, 12] on div "1 Findings" at bounding box center [371, 21] width 62 height 25
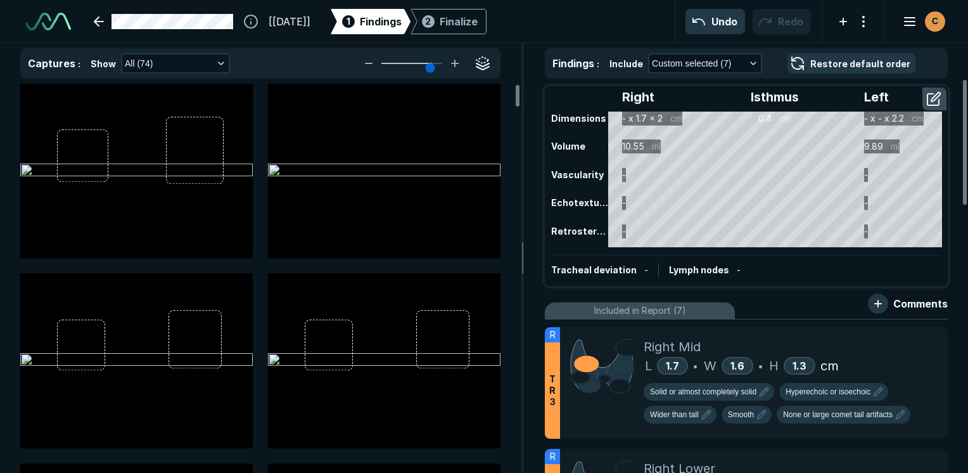
scroll to position [3242, 3771]
drag, startPoint x: 516, startPoint y: 98, endPoint x: 520, endPoint y: 61, distance: 36.3
click at [487, 85] on div at bounding box center [518, 96] width 4 height 22
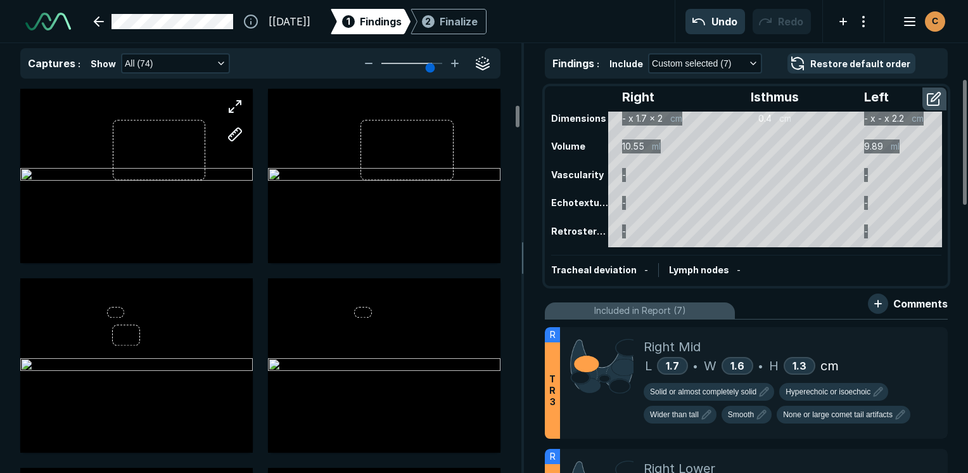
scroll to position [380, 0]
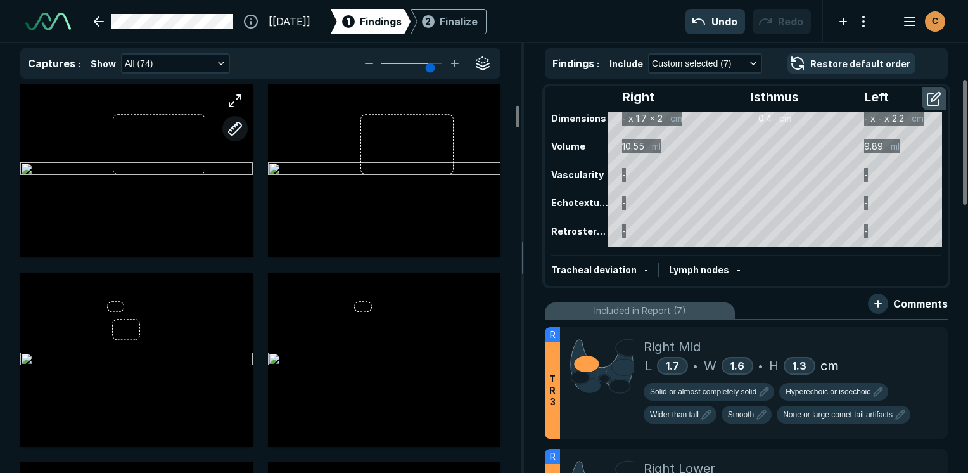
click at [238, 123] on button "button" at bounding box center [234, 128] width 25 height 25
drag, startPoint x: 53, startPoint y: 130, endPoint x: 220, endPoint y: 127, distance: 166.7
click at [226, 130] on div "H 2 cm L 3 cm" at bounding box center [136, 170] width 233 height 174
click at [235, 125] on button "button" at bounding box center [234, 128] width 25 height 25
click at [230, 131] on button "button" at bounding box center [234, 128] width 25 height 25
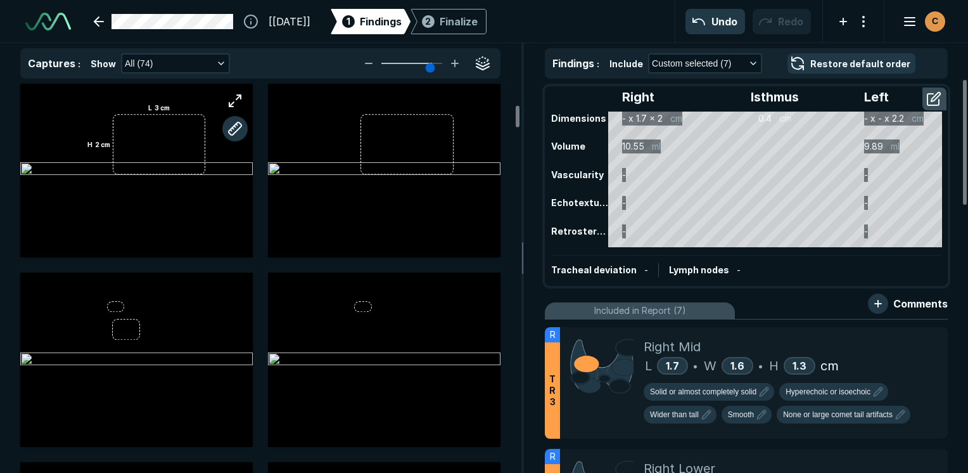
click at [57, 132] on div at bounding box center [136, 170] width 233 height 174
click at [221, 129] on div at bounding box center [234, 114] width 35 height 63
click at [487, 91] on button "button" at bounding box center [935, 99] width 23 height 20
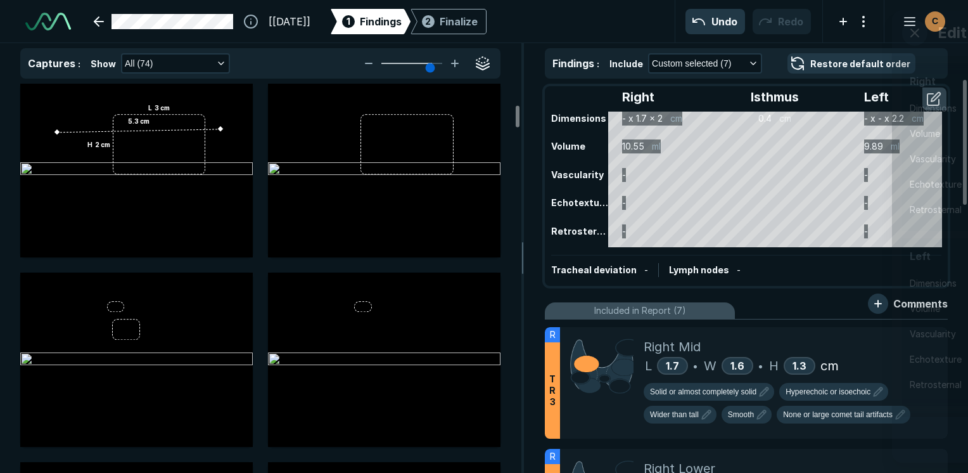
scroll to position [3228, 3454]
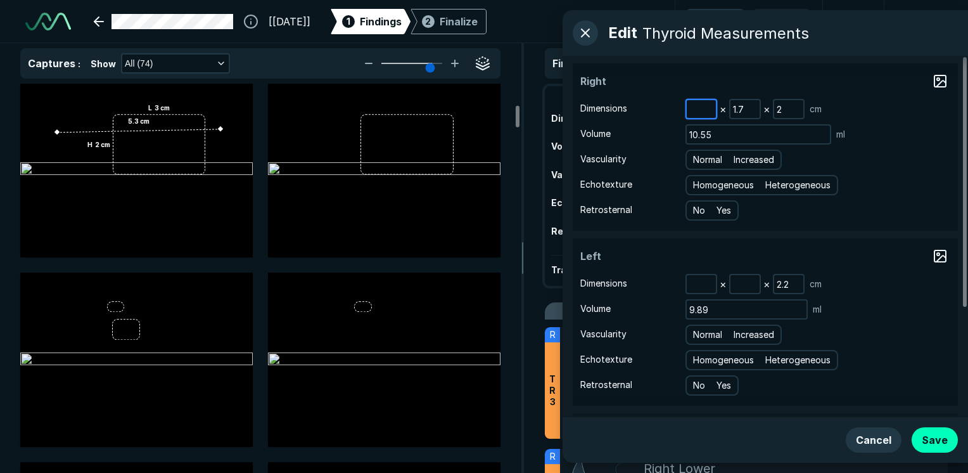
click at [487, 109] on input at bounding box center [701, 109] width 29 height 18
type input "5.4"
click at [487, 434] on button "Save" at bounding box center [935, 439] width 46 height 25
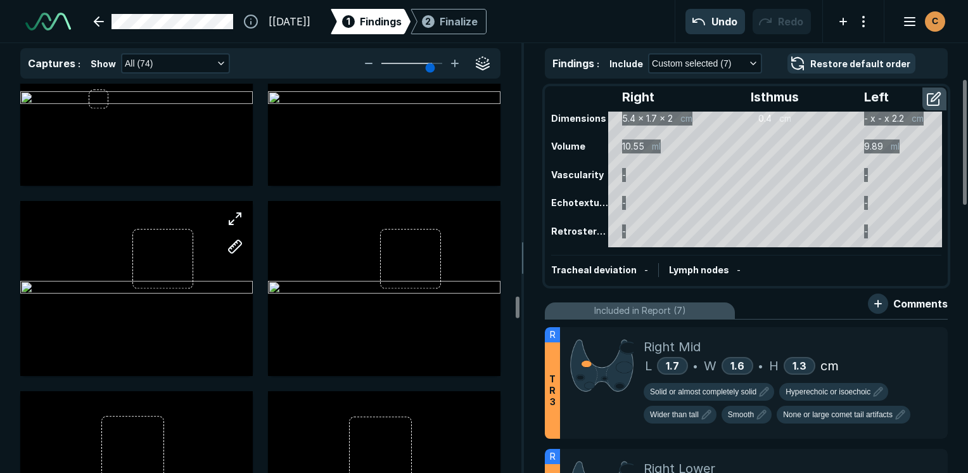
scroll to position [3930, 0]
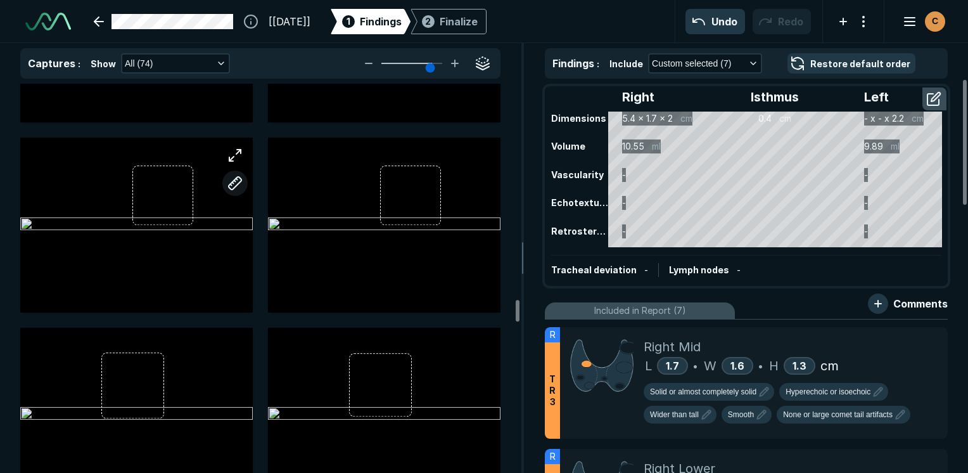
click at [239, 183] on button "button" at bounding box center [234, 182] width 25 height 25
click at [67, 193] on div at bounding box center [136, 225] width 233 height 174
click at [216, 191] on div at bounding box center [216, 191] width 10 height 10
click at [487, 94] on button "button" at bounding box center [935, 99] width 23 height 20
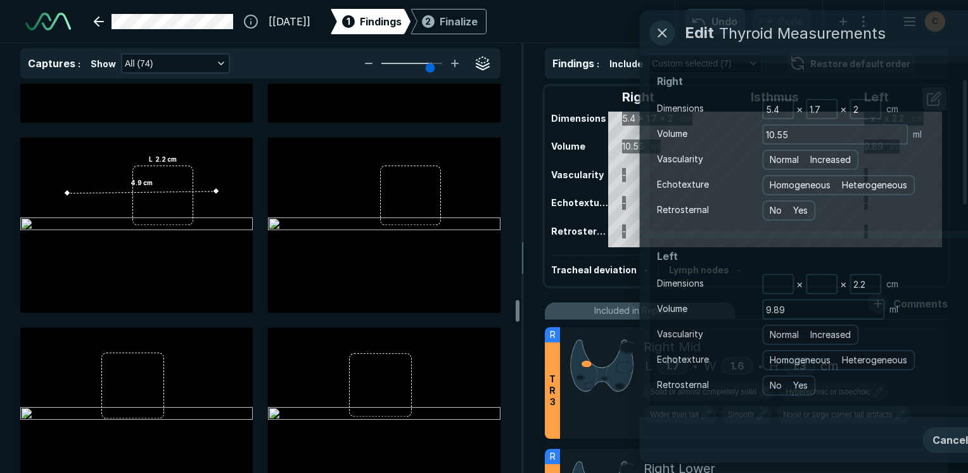
scroll to position [3228, 3454]
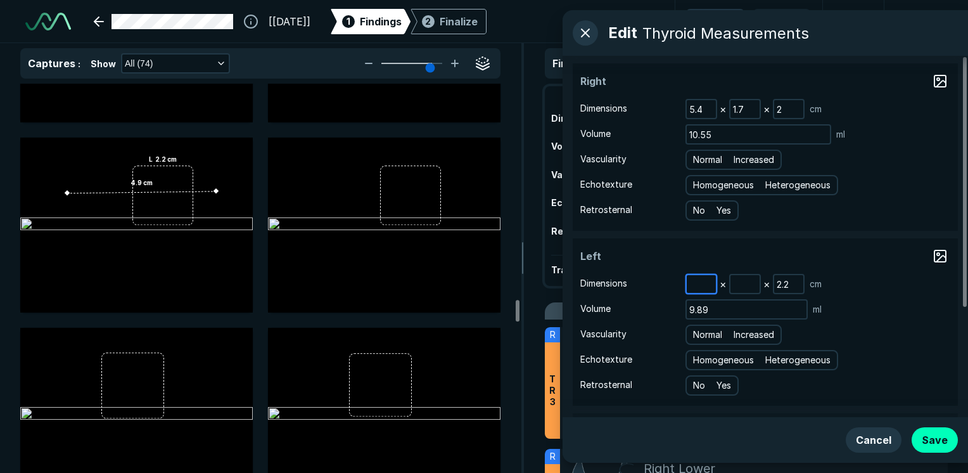
click at [487, 285] on input at bounding box center [701, 284] width 29 height 18
type input "4.9"
click at [487, 282] on input at bounding box center [745, 284] width 29 height 18
type input "2.2"
click at [235, 373] on button "button" at bounding box center [234, 373] width 25 height 25
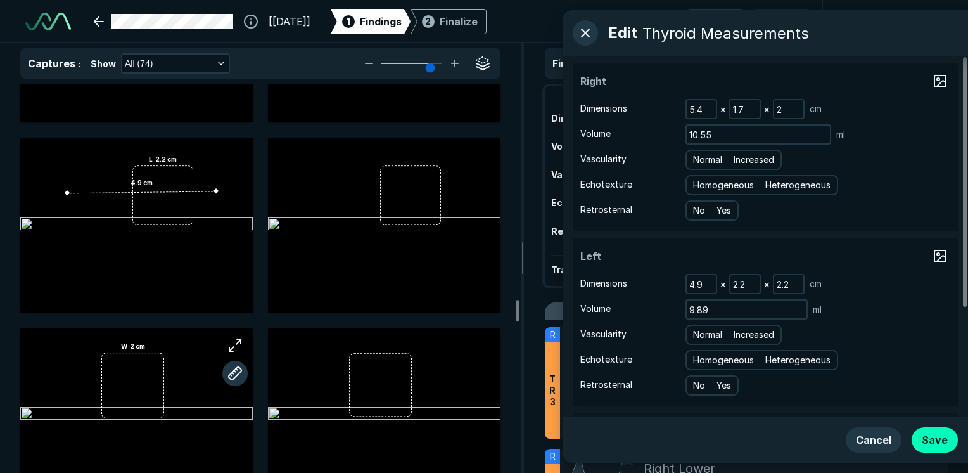
click at [102, 386] on div at bounding box center [136, 415] width 233 height 174
click at [165, 387] on div at bounding box center [165, 387] width 10 height 10
drag, startPoint x: 791, startPoint y: 274, endPoint x: 789, endPoint y: 283, distance: 8.5
click at [487, 275] on input "2.2" at bounding box center [789, 284] width 29 height 18
type input "2.1"
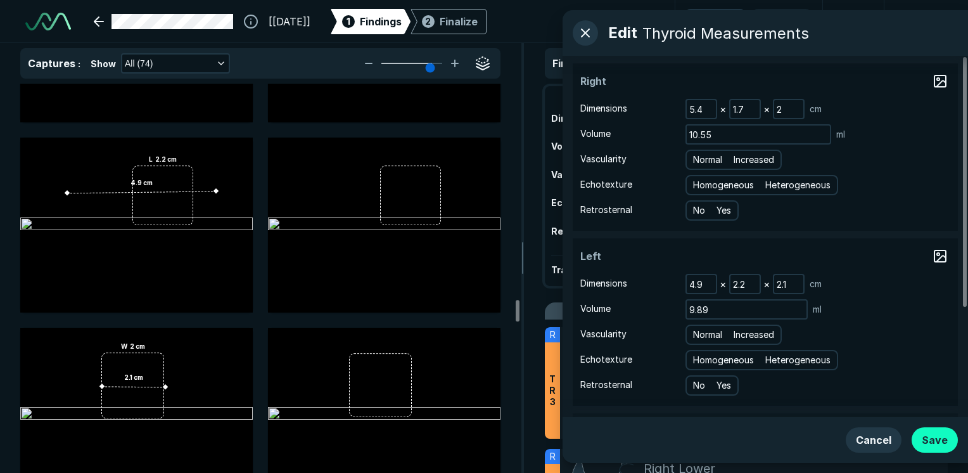
click at [487, 437] on button "Save" at bounding box center [935, 439] width 46 height 25
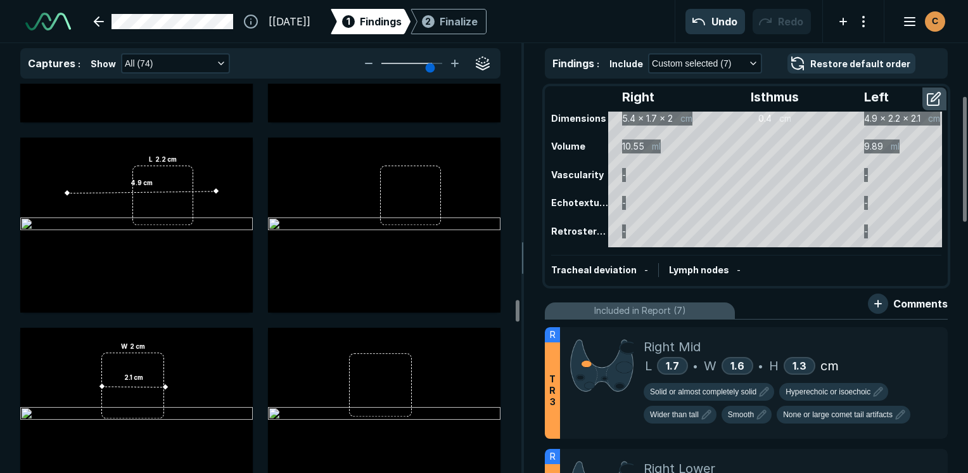
scroll to position [127, 0]
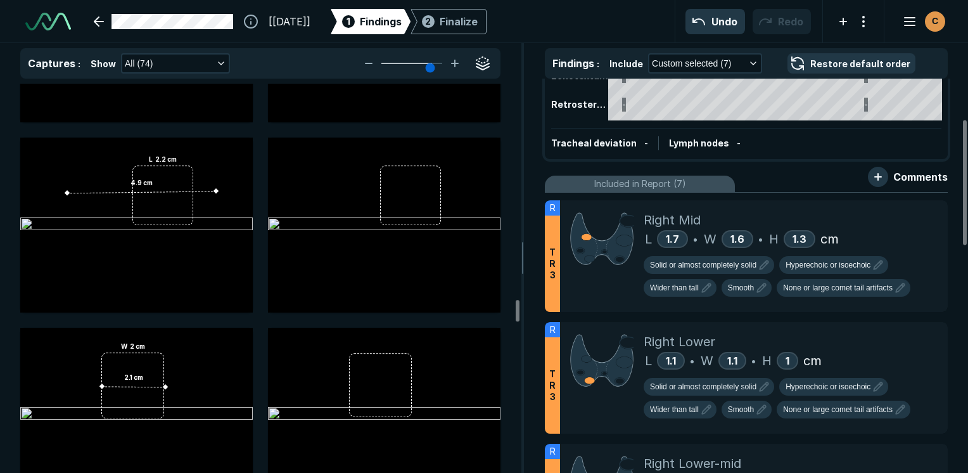
click at [478, 22] on div "Finalize" at bounding box center [459, 21] width 38 height 15
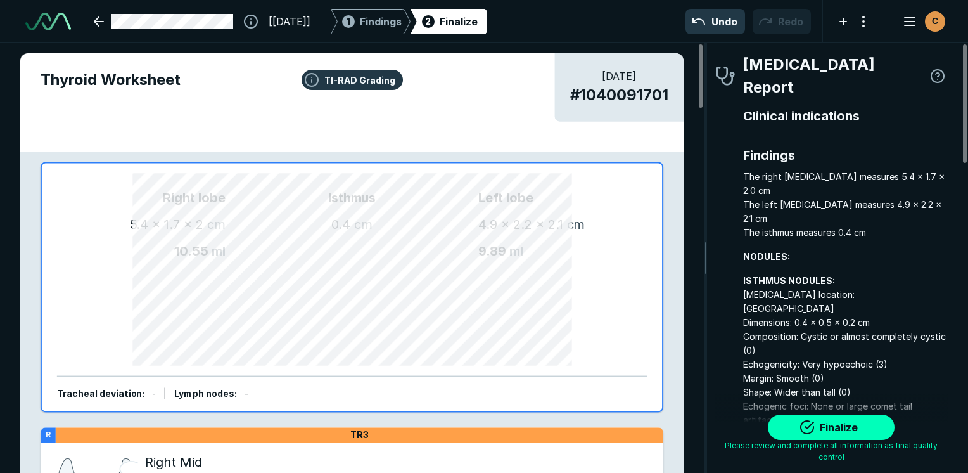
scroll to position [3490, 2655]
click at [487, 417] on button "Finalize" at bounding box center [831, 427] width 127 height 25
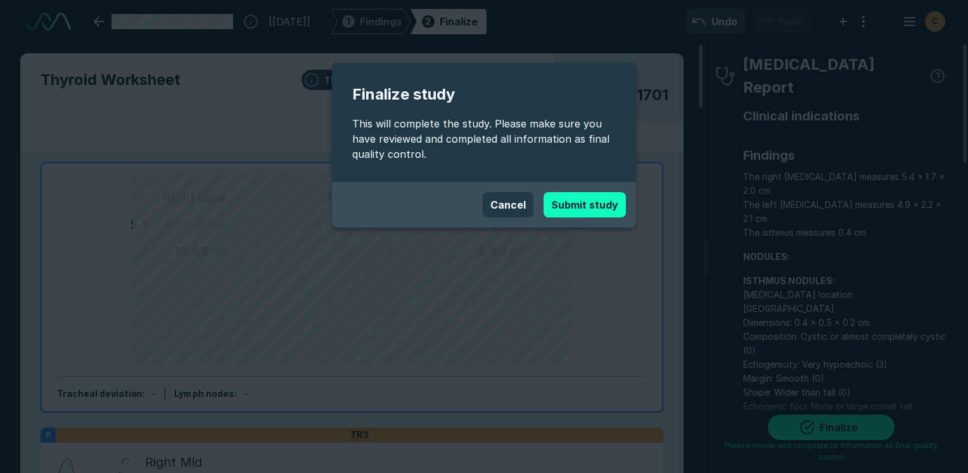
click at [487, 205] on button "Submit study" at bounding box center [585, 204] width 82 height 25
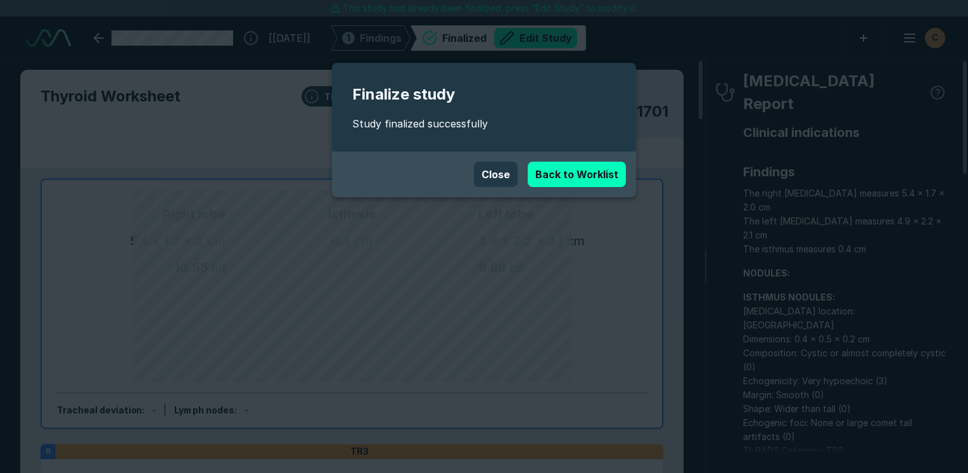
scroll to position [3462, 5986]
click at [487, 179] on button "Close" at bounding box center [496, 174] width 44 height 25
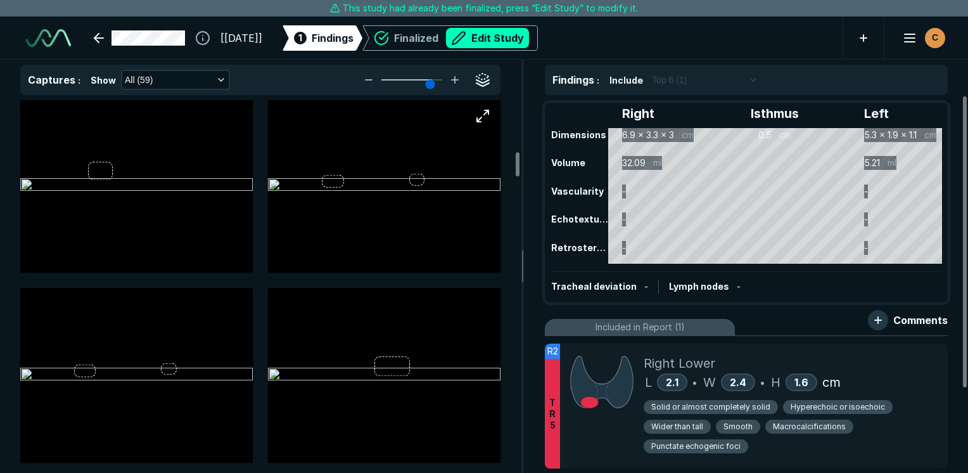
scroll to position [824, 0]
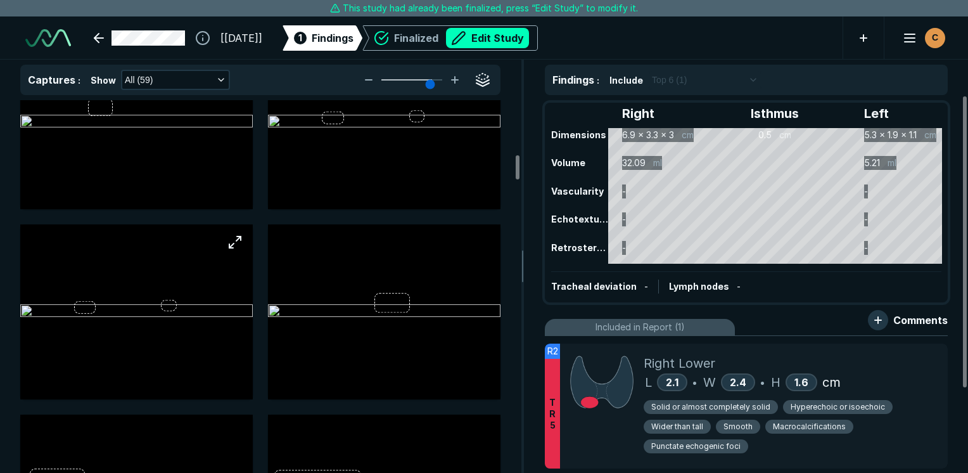
click at [80, 305] on img at bounding box center [136, 311] width 233 height 15
click at [525, 41] on button "Edit Study" at bounding box center [487, 38] width 83 height 20
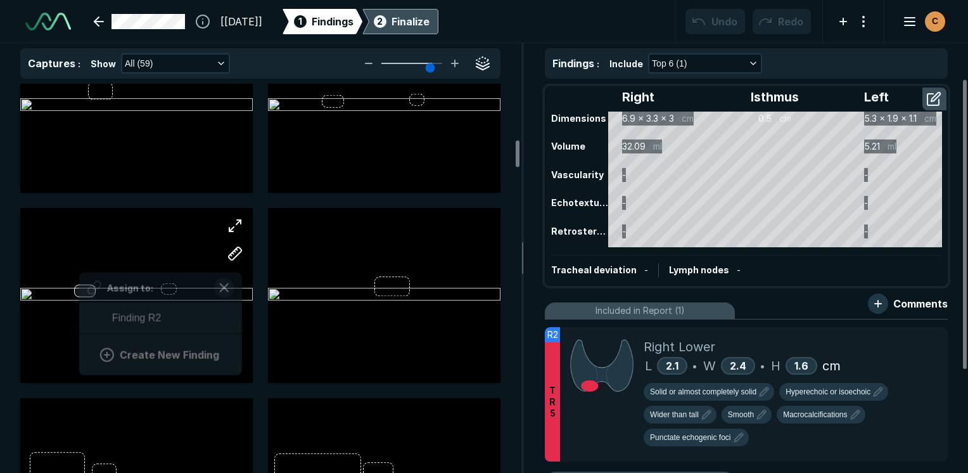
click at [79, 290] on div "Assign to: Finding R2 Create New Finding" at bounding box center [136, 295] width 233 height 174
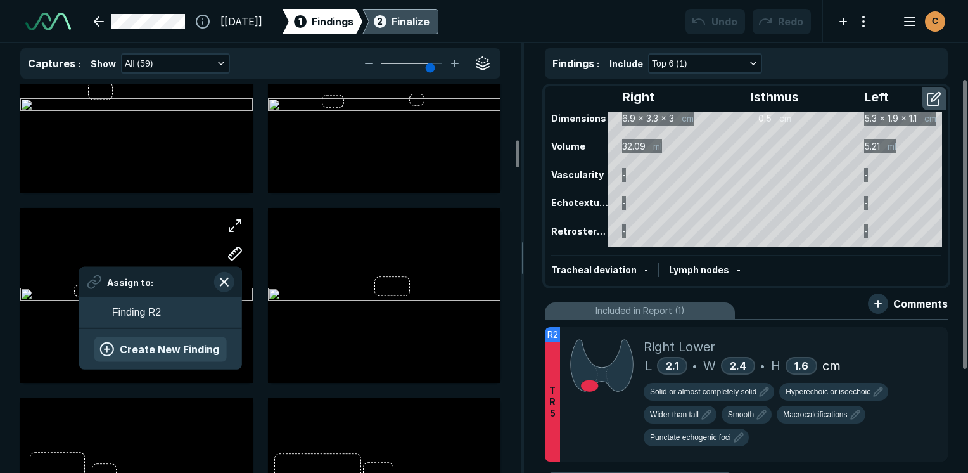
click at [134, 350] on button "Create New Finding" at bounding box center [160, 349] width 132 height 25
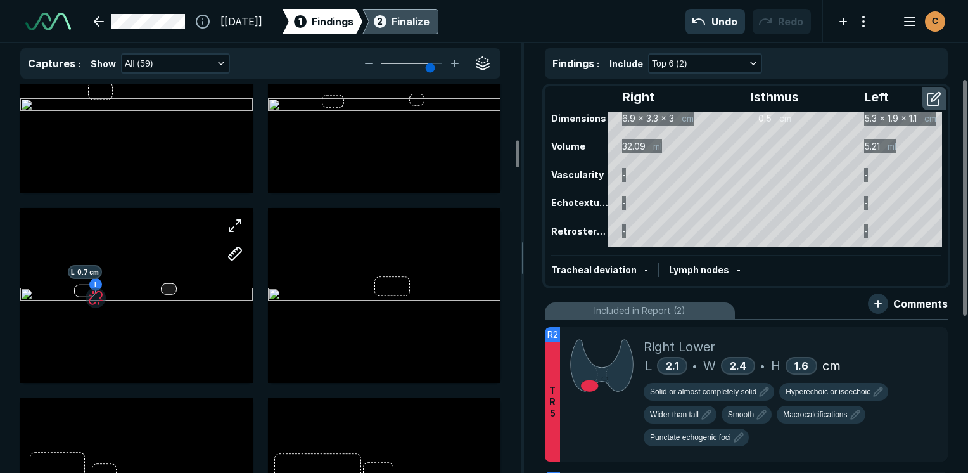
click at [170, 288] on div "I L 0.7 cm" at bounding box center [136, 295] width 233 height 174
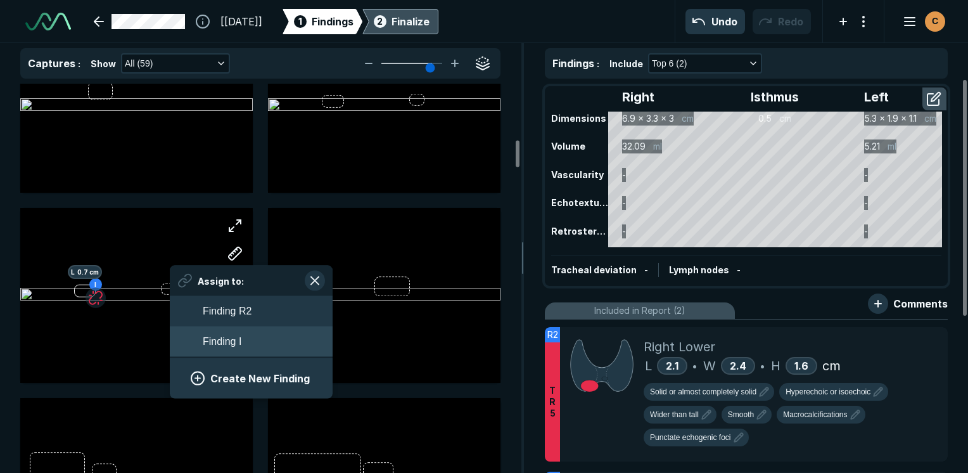
scroll to position [1875, 2350]
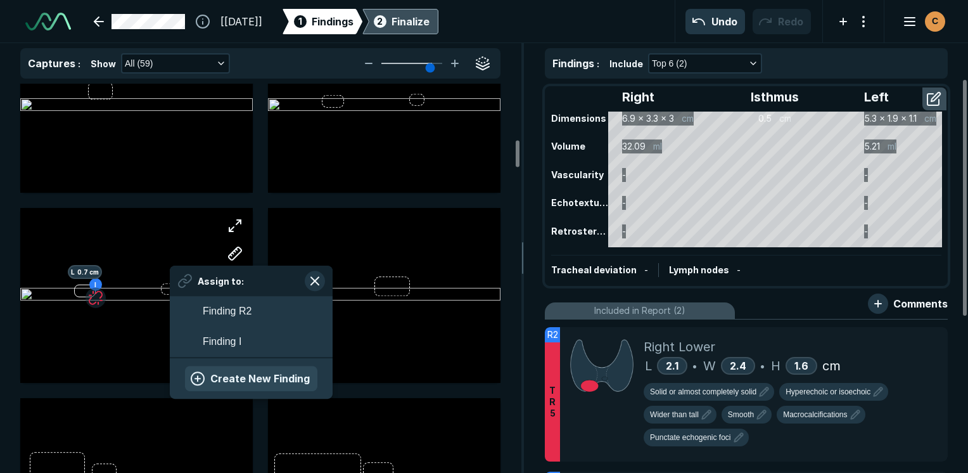
click at [201, 371] on button "Create New Finding" at bounding box center [251, 378] width 132 height 25
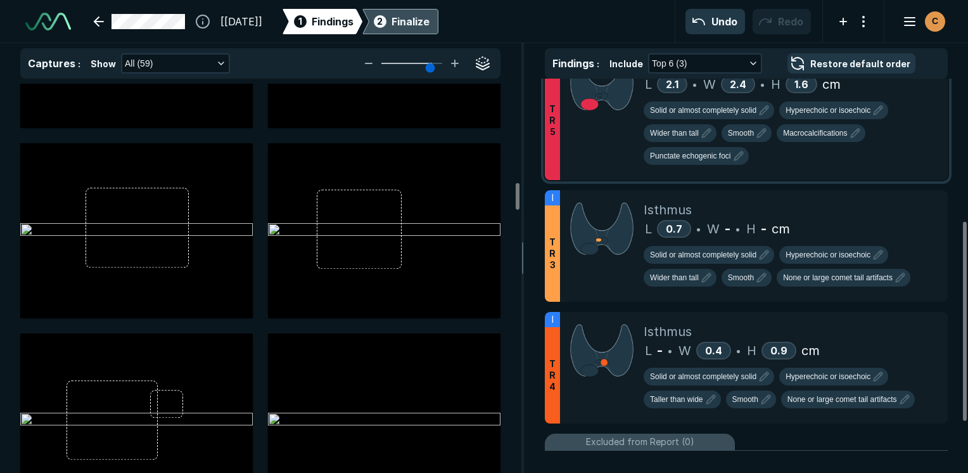
scroll to position [254, 0]
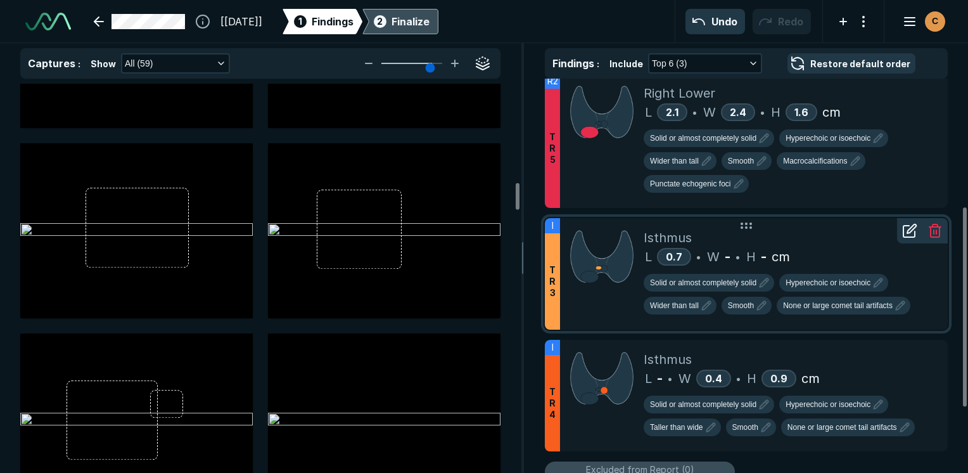
click at [939, 228] on icon at bounding box center [935, 232] width 9 height 10
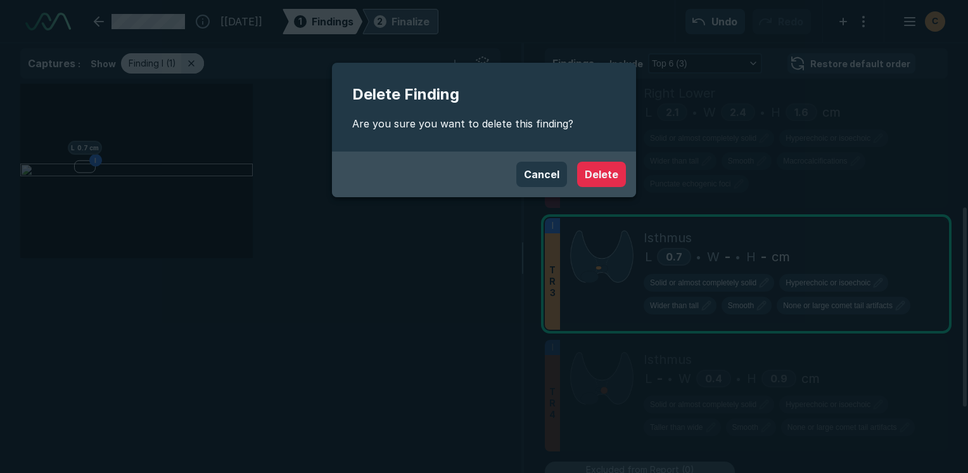
scroll to position [3242, 3771]
click at [603, 169] on button "Delete" at bounding box center [601, 174] width 49 height 25
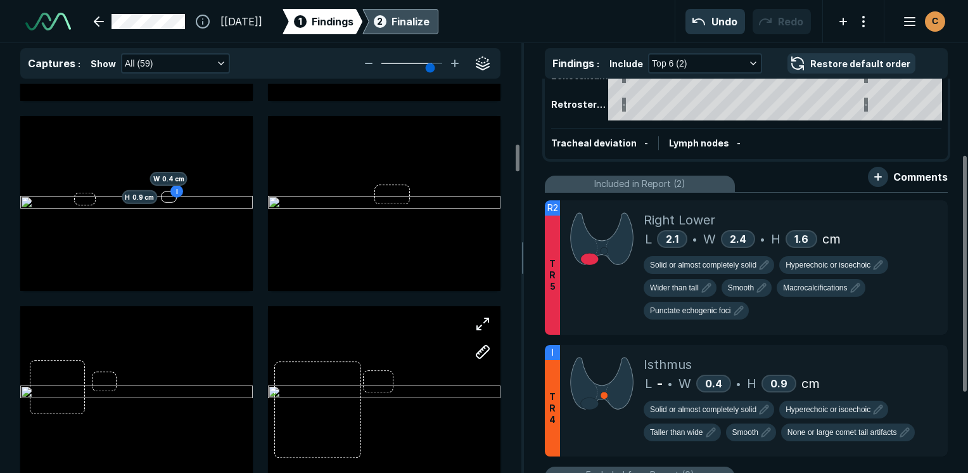
scroll to position [887, 0]
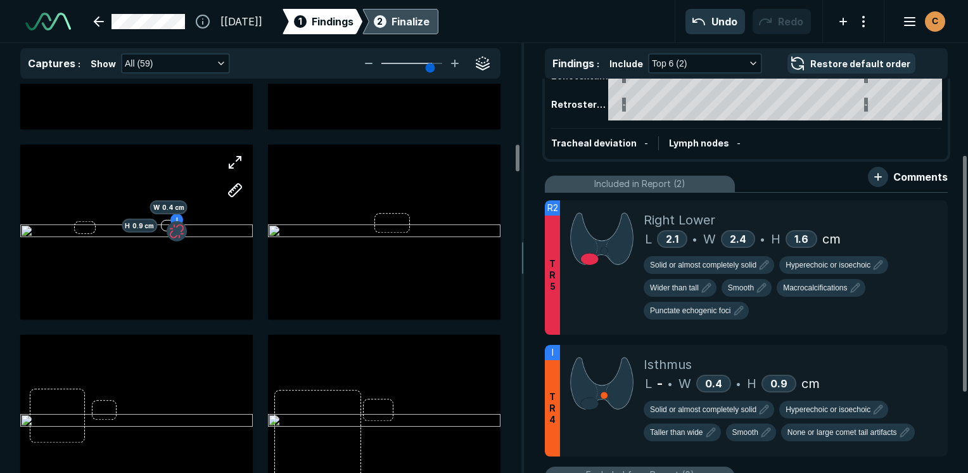
click at [183, 231] on button "button" at bounding box center [177, 231] width 20 height 20
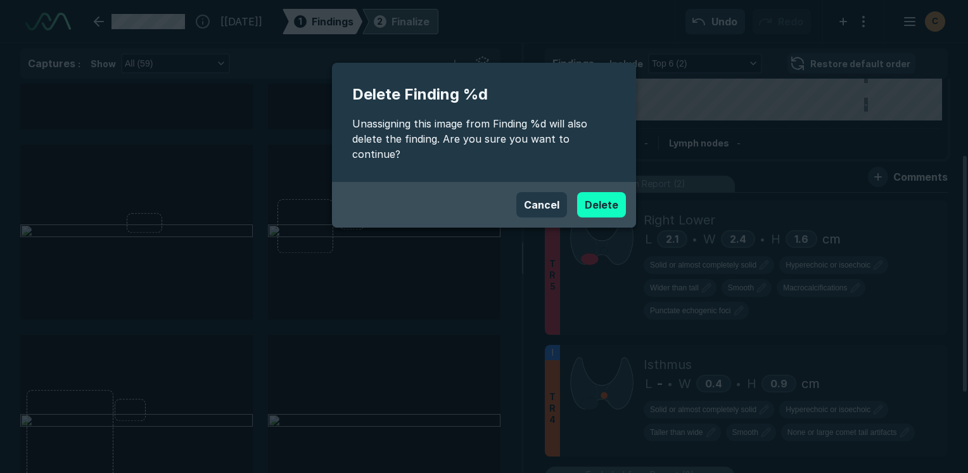
click at [607, 192] on button "Delete" at bounding box center [601, 204] width 49 height 25
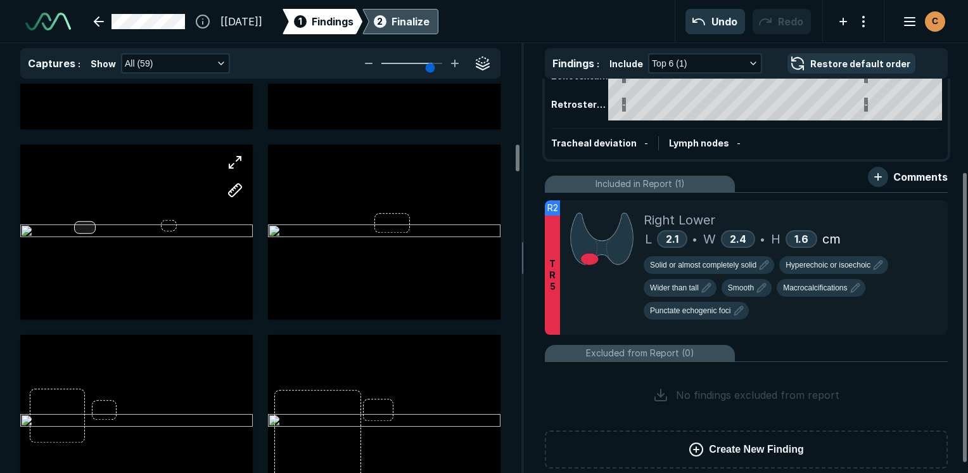
click at [79, 222] on div at bounding box center [136, 232] width 233 height 174
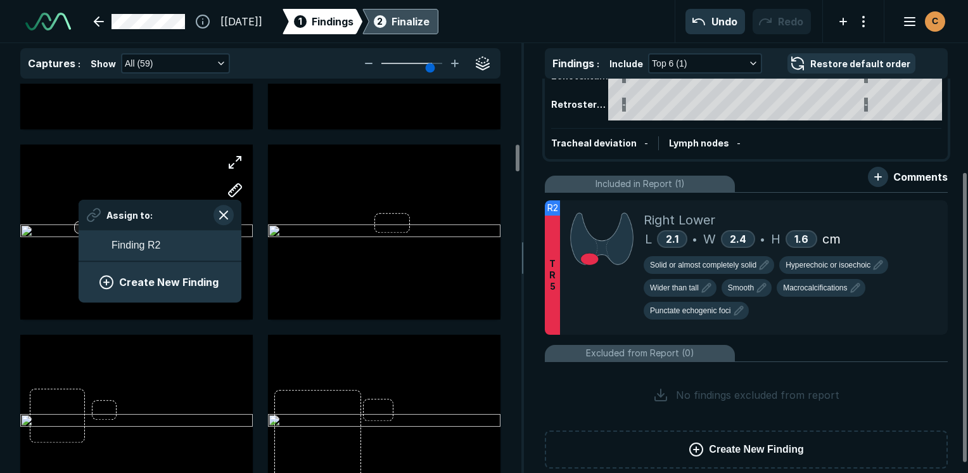
scroll to position [1738, 2350]
click at [147, 285] on button "Create New Finding" at bounding box center [160, 282] width 132 height 25
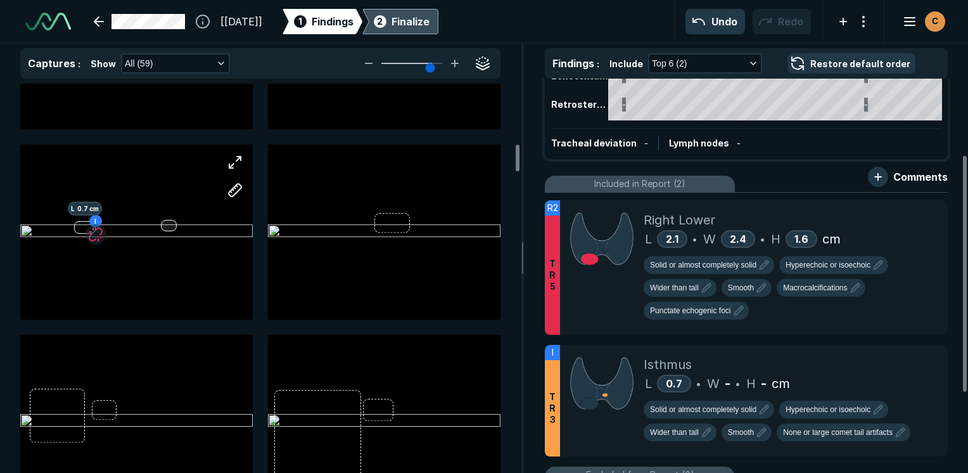
click at [168, 225] on div "I L 0.7 cm" at bounding box center [136, 232] width 233 height 174
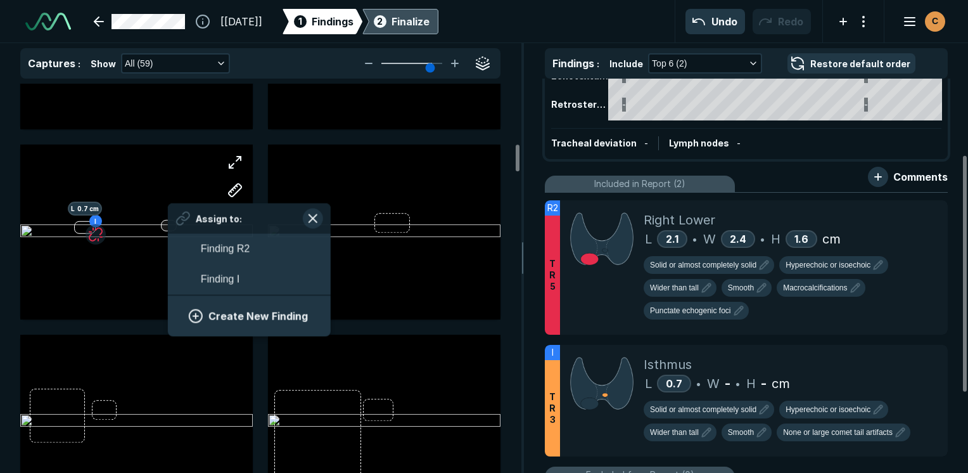
scroll to position [1875, 2350]
click at [252, 285] on button "Finding I" at bounding box center [249, 279] width 163 height 30
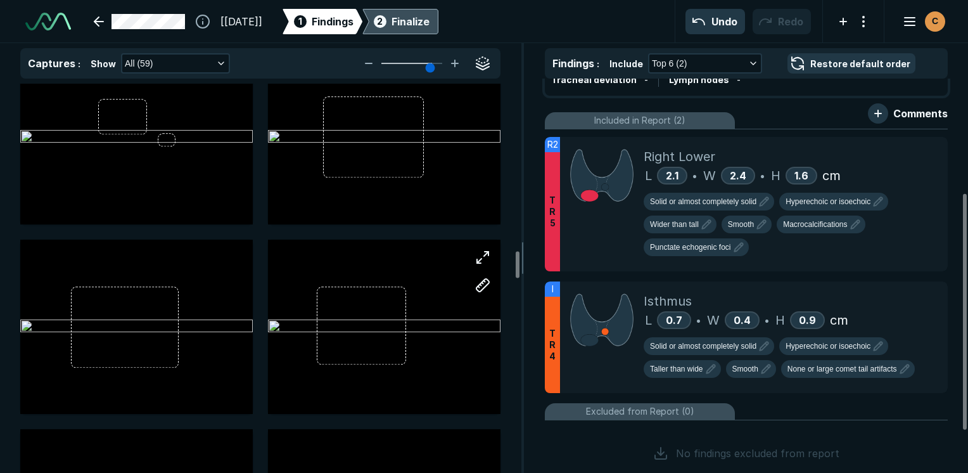
scroll to position [2472, 0]
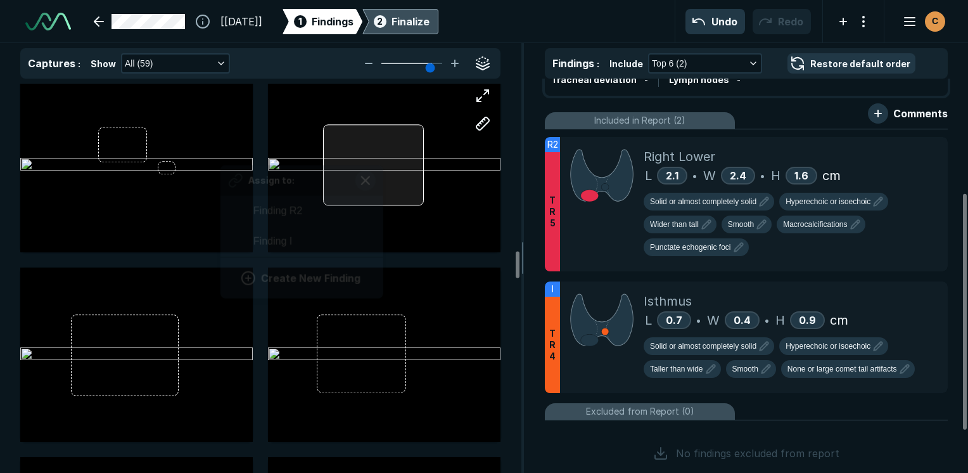
click at [381, 155] on div at bounding box center [373, 164] width 101 height 81
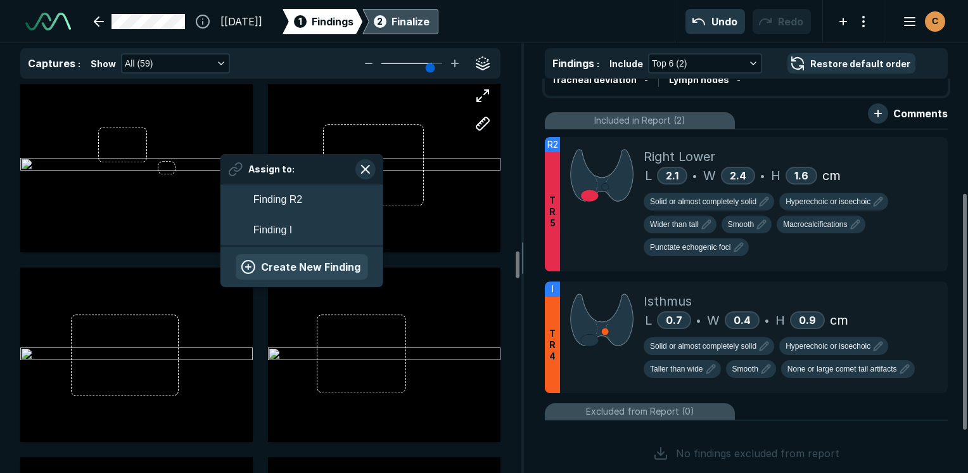
click at [271, 262] on button "Create New Finding" at bounding box center [302, 266] width 132 height 25
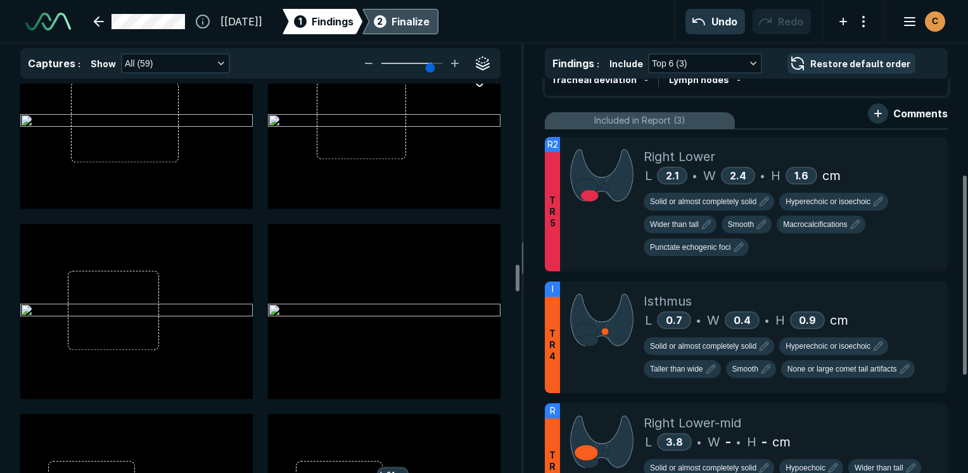
scroll to position [2725, 0]
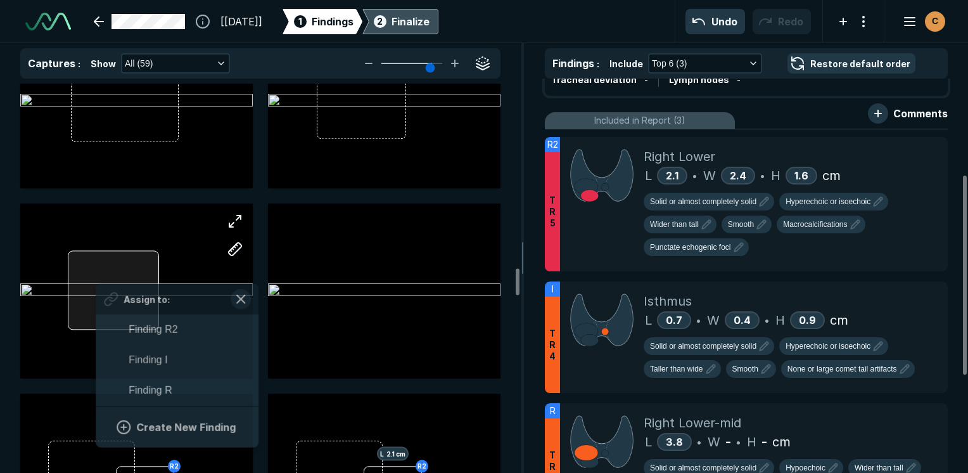
click at [96, 280] on div "Assign to: Finding R2 Finding I Finding R Create New Finding" at bounding box center [136, 290] width 233 height 174
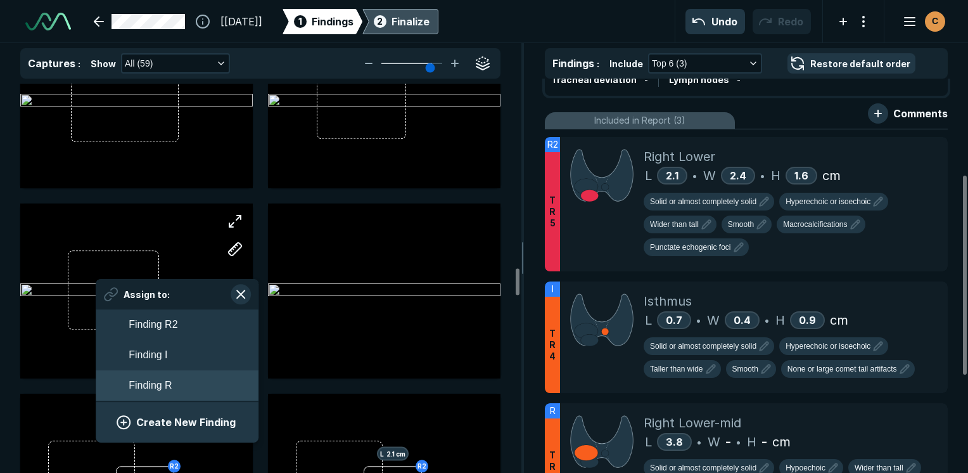
click at [183, 375] on button "Finding R" at bounding box center [177, 386] width 163 height 30
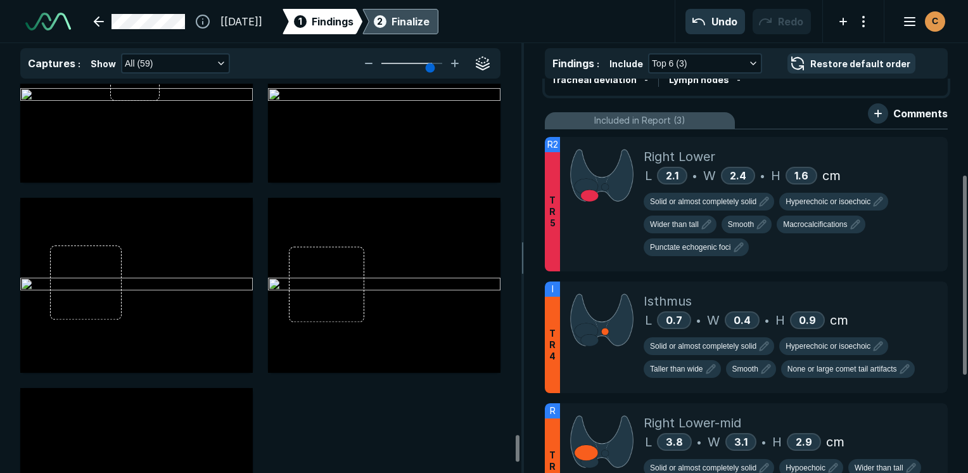
scroll to position [5306, 0]
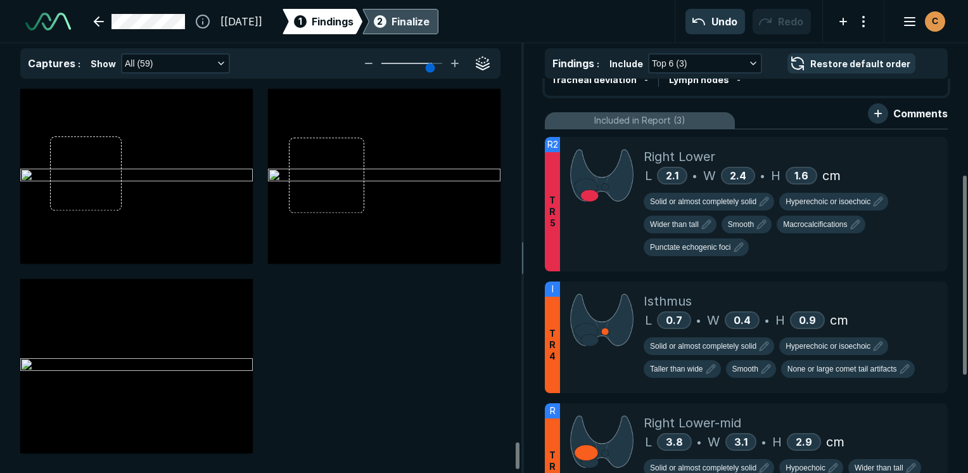
click at [428, 26] on div "Finalize" at bounding box center [411, 21] width 38 height 15
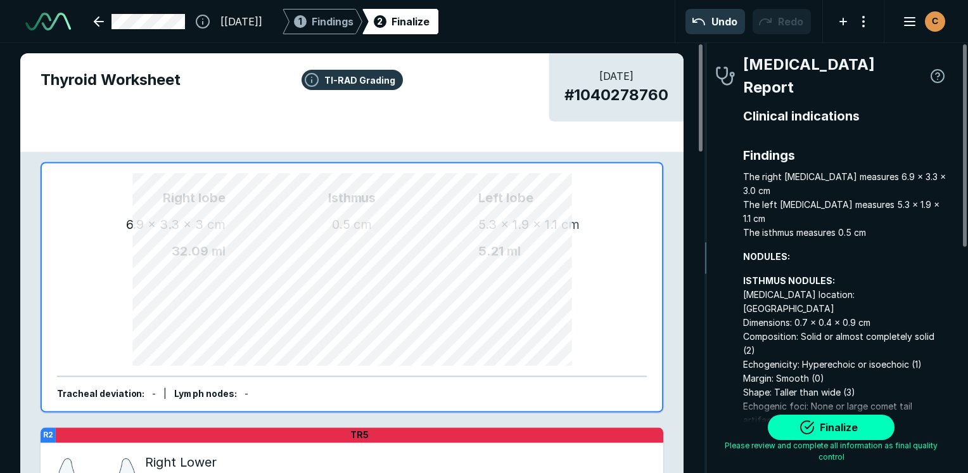
scroll to position [3490, 2655]
click at [812, 425] on button "Finalize" at bounding box center [831, 427] width 127 height 25
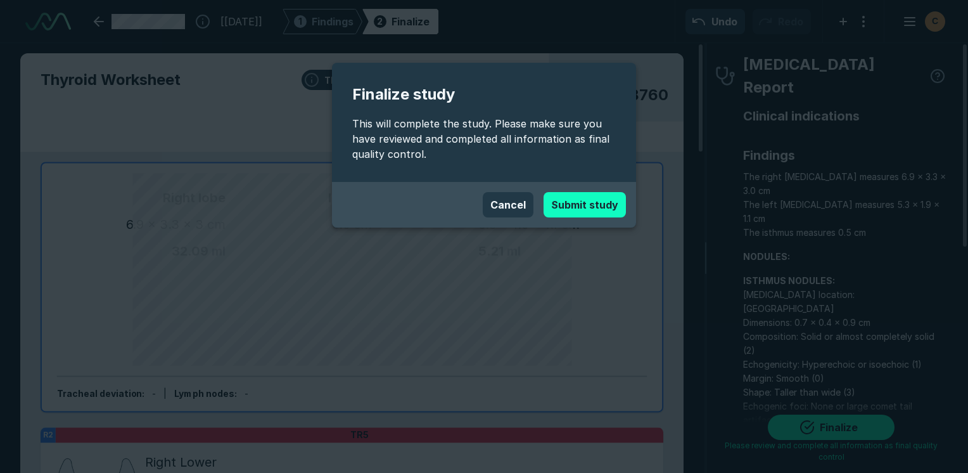
click at [583, 198] on button "Submit study" at bounding box center [585, 204] width 82 height 25
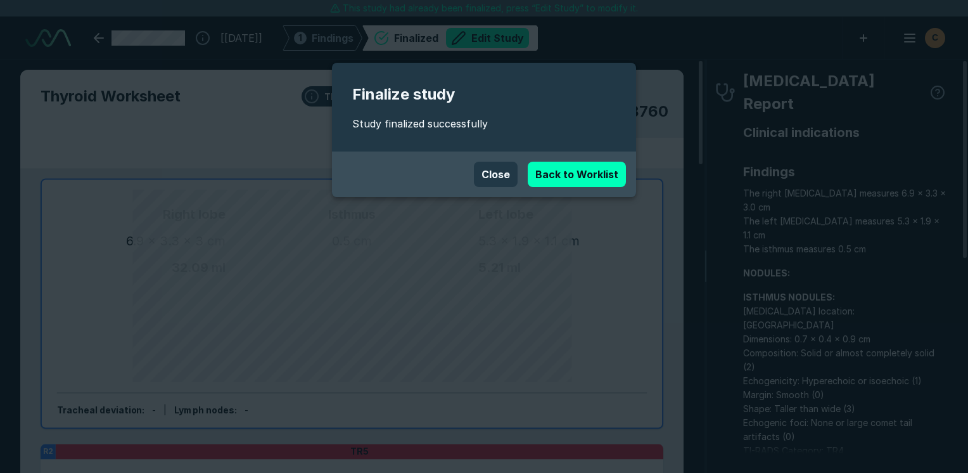
scroll to position [3462, 5986]
click at [506, 169] on button "Close" at bounding box center [496, 174] width 44 height 25
